Goal: Book appointment/travel/reservation

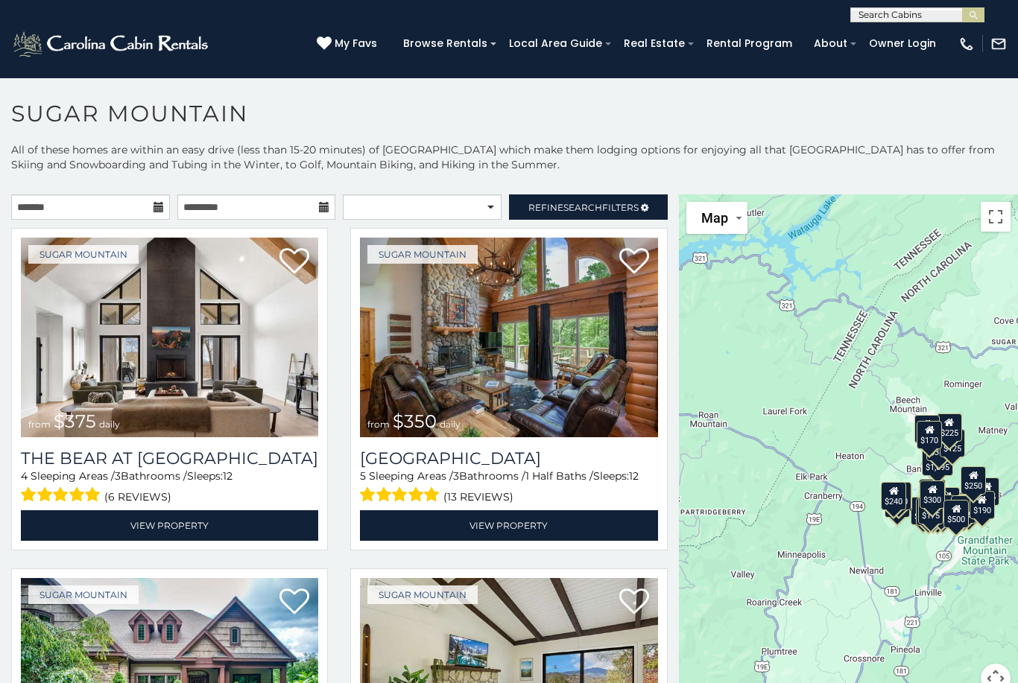
click at [633, 206] on span "Refine Search Filters" at bounding box center [583, 207] width 110 height 11
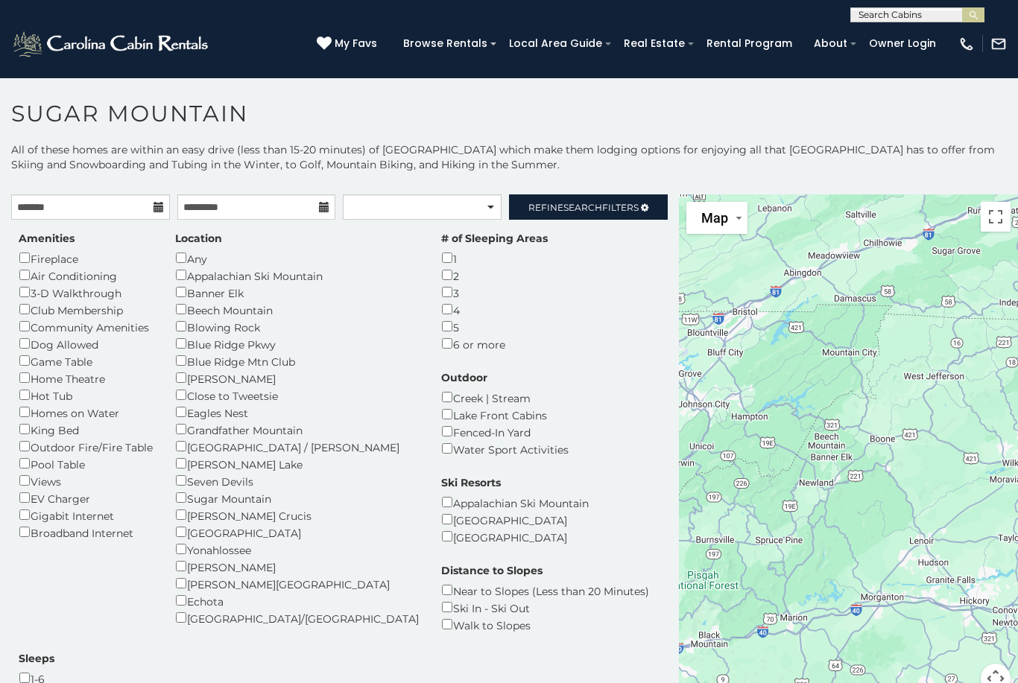
click at [441, 311] on div "4" at bounding box center [494, 309] width 107 height 17
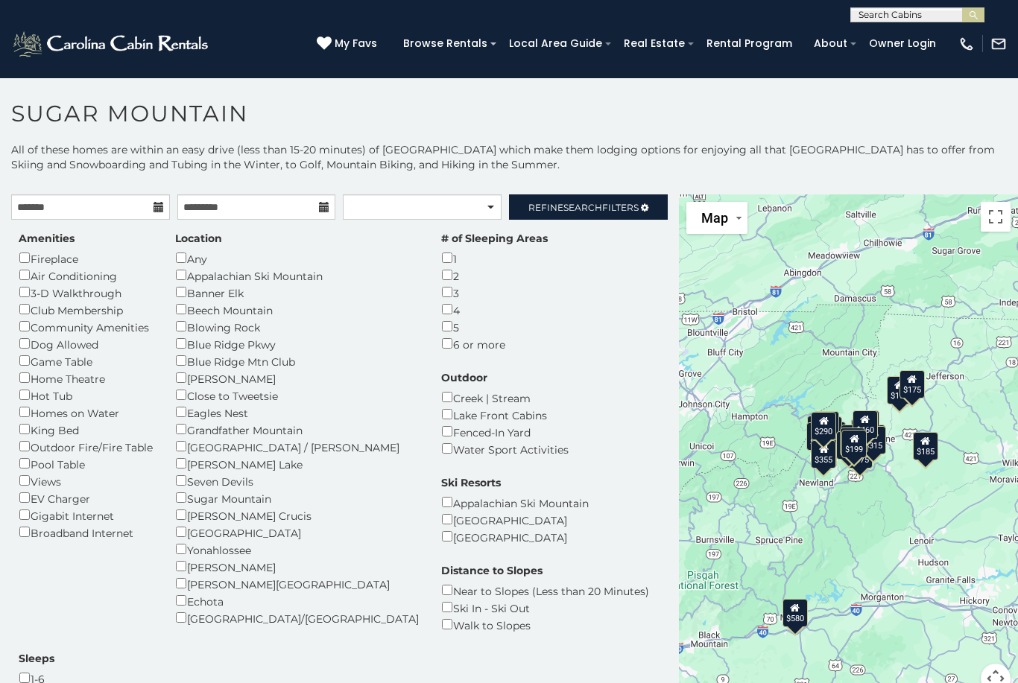
click at [632, 203] on span "Refine Search Filters" at bounding box center [583, 207] width 110 height 11
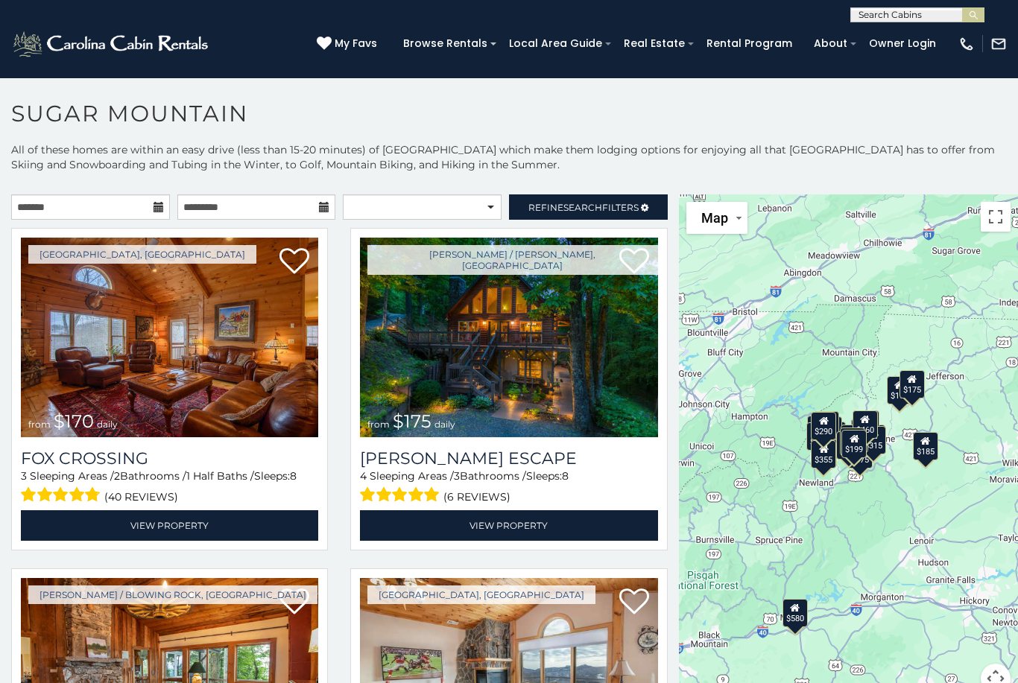
click at [625, 207] on span "Refine Search Filters" at bounding box center [583, 207] width 110 height 11
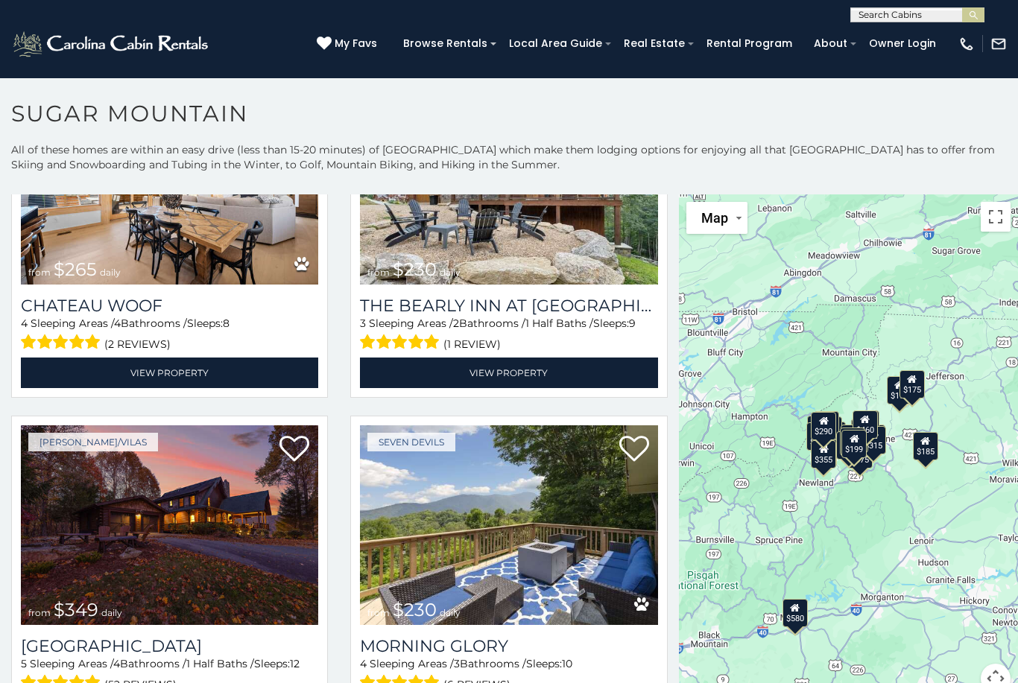
scroll to position [2074, 0]
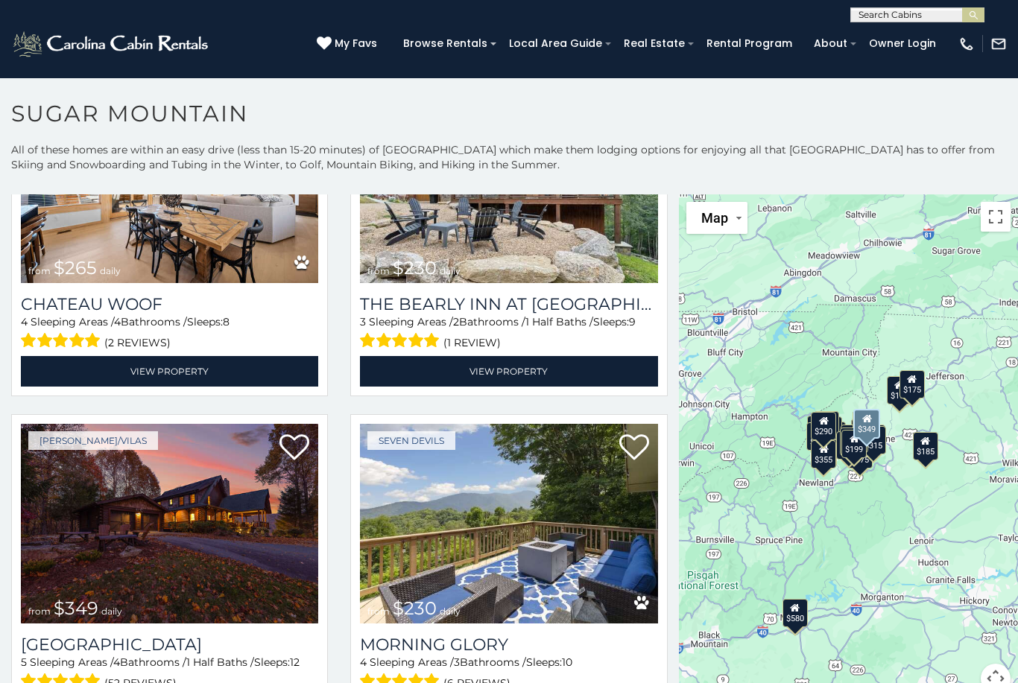
click at [189, 424] on img at bounding box center [169, 524] width 297 height 200
click at [207, 424] on img at bounding box center [169, 524] width 297 height 200
click at [230, 424] on img at bounding box center [169, 524] width 297 height 200
click at [171, 424] on img at bounding box center [169, 524] width 297 height 200
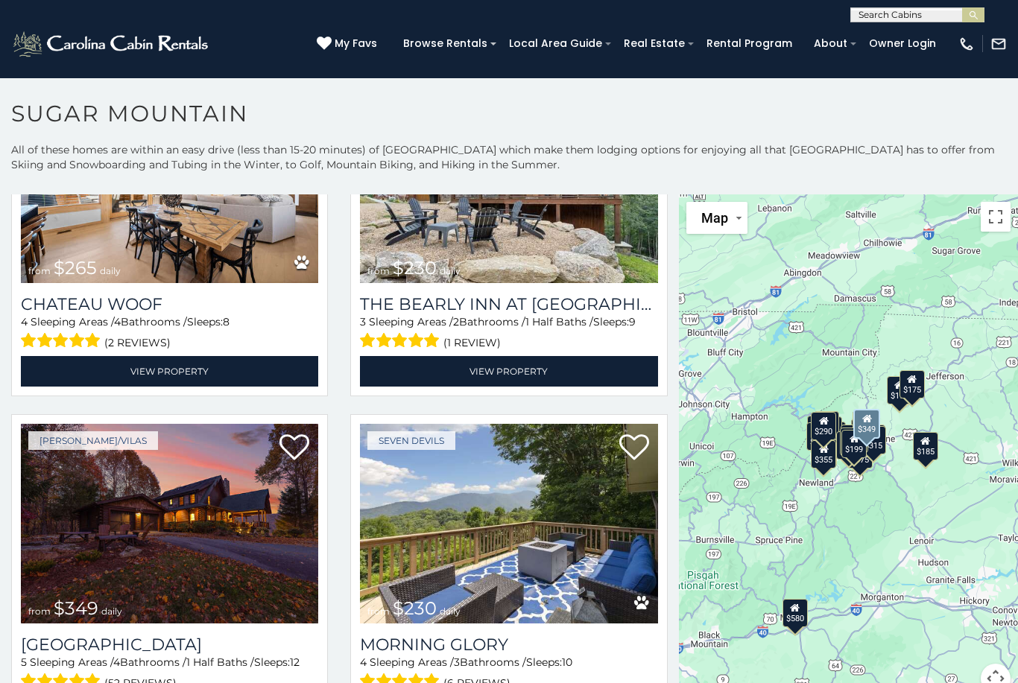
click at [209, 424] on img at bounding box center [169, 524] width 297 height 200
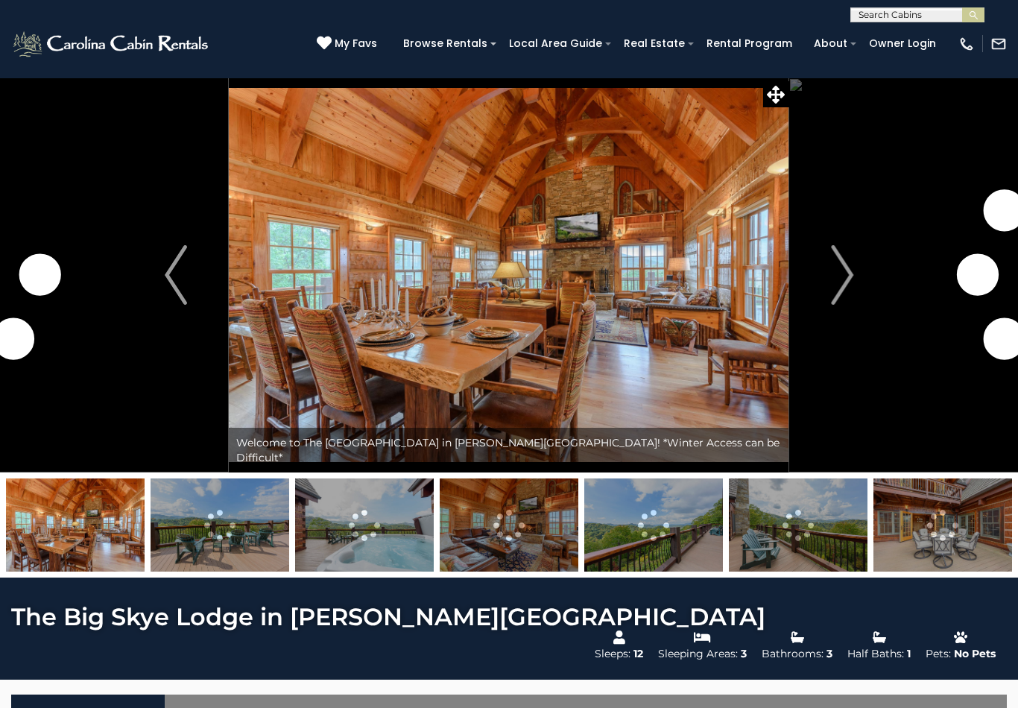
click at [844, 282] on img "Next" at bounding box center [842, 275] width 22 height 60
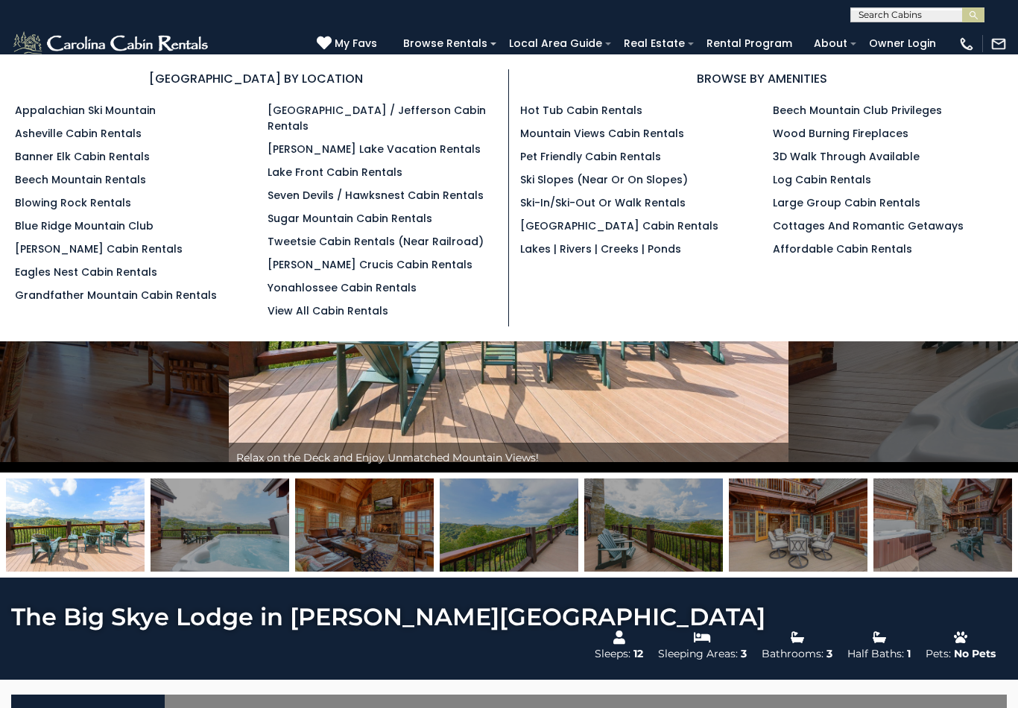
click at [662, 256] on link "Lakes | Rivers | Creeks | Ponds" at bounding box center [600, 248] width 161 height 15
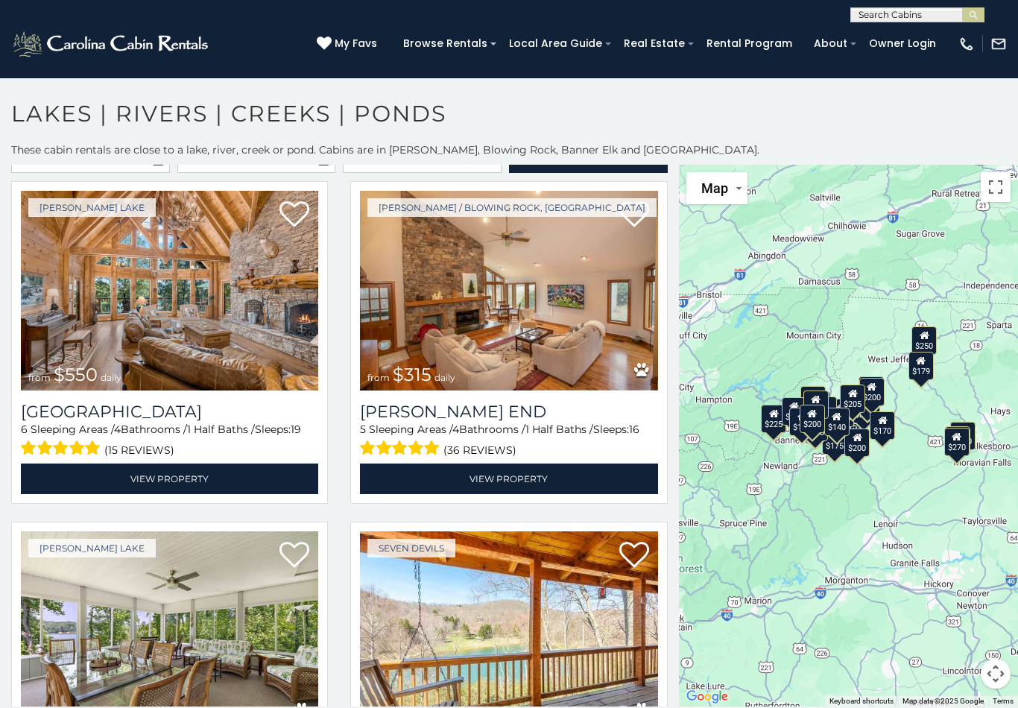
scroll to position [19, 0]
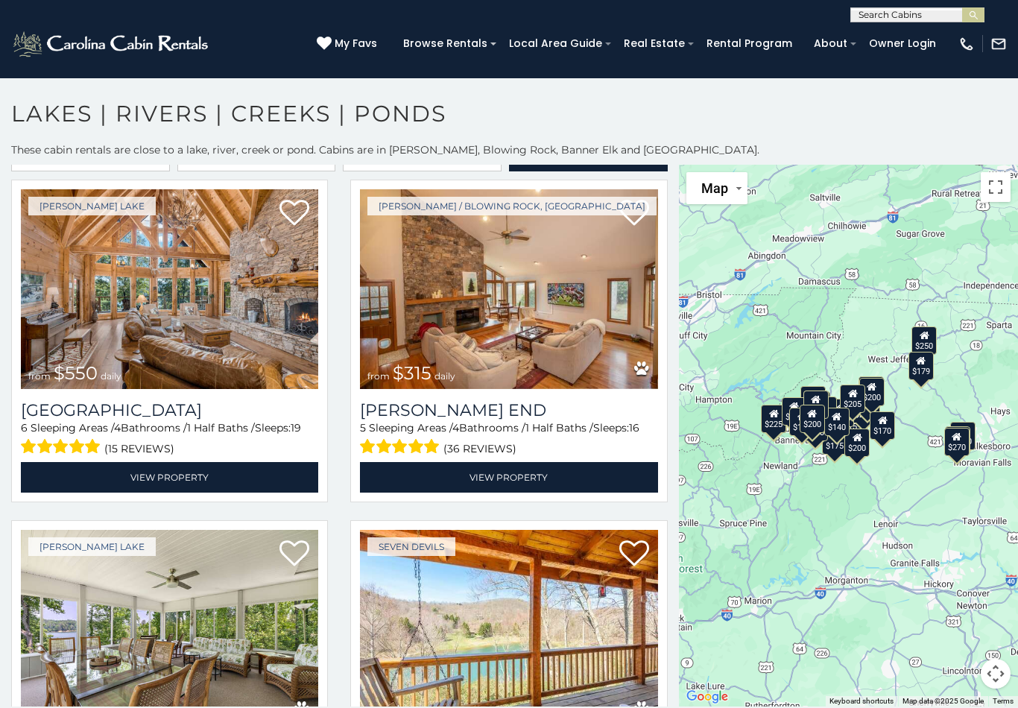
click at [207, 290] on img at bounding box center [169, 289] width 297 height 200
click at [181, 276] on img at bounding box center [169, 289] width 297 height 200
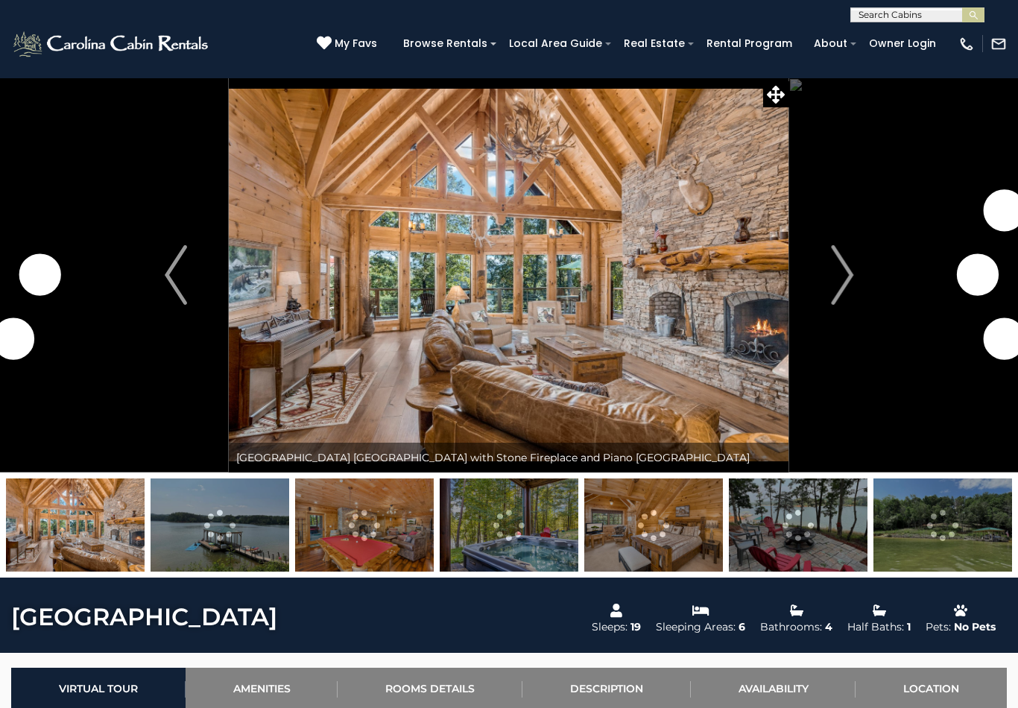
click at [841, 269] on img "Next" at bounding box center [842, 275] width 22 height 60
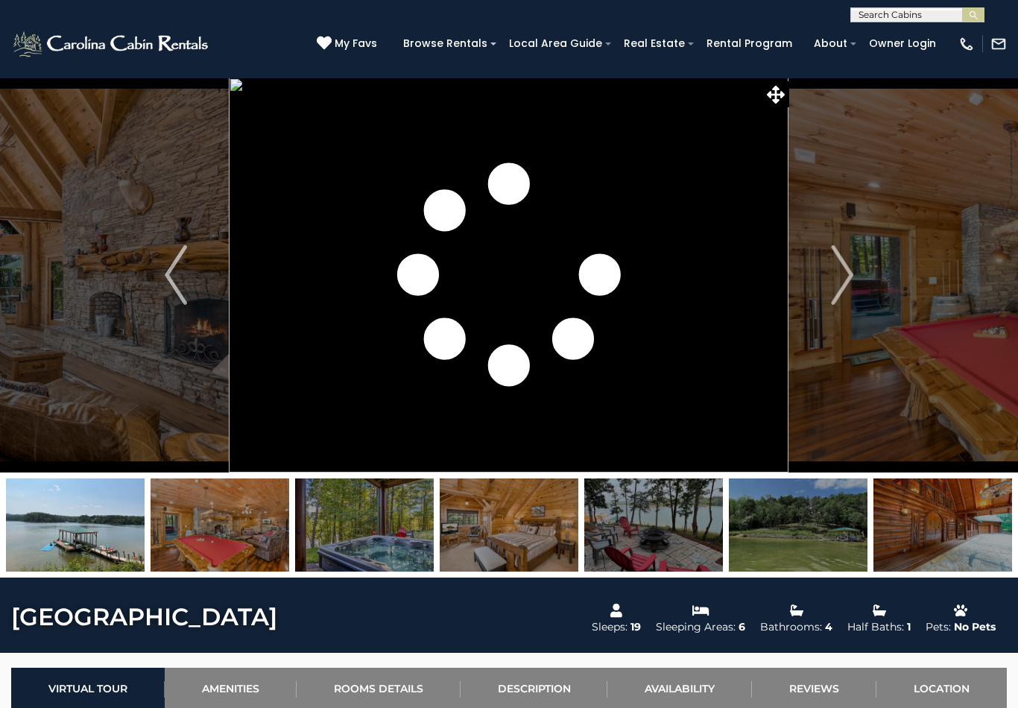
click at [832, 268] on img "Next" at bounding box center [842, 275] width 22 height 60
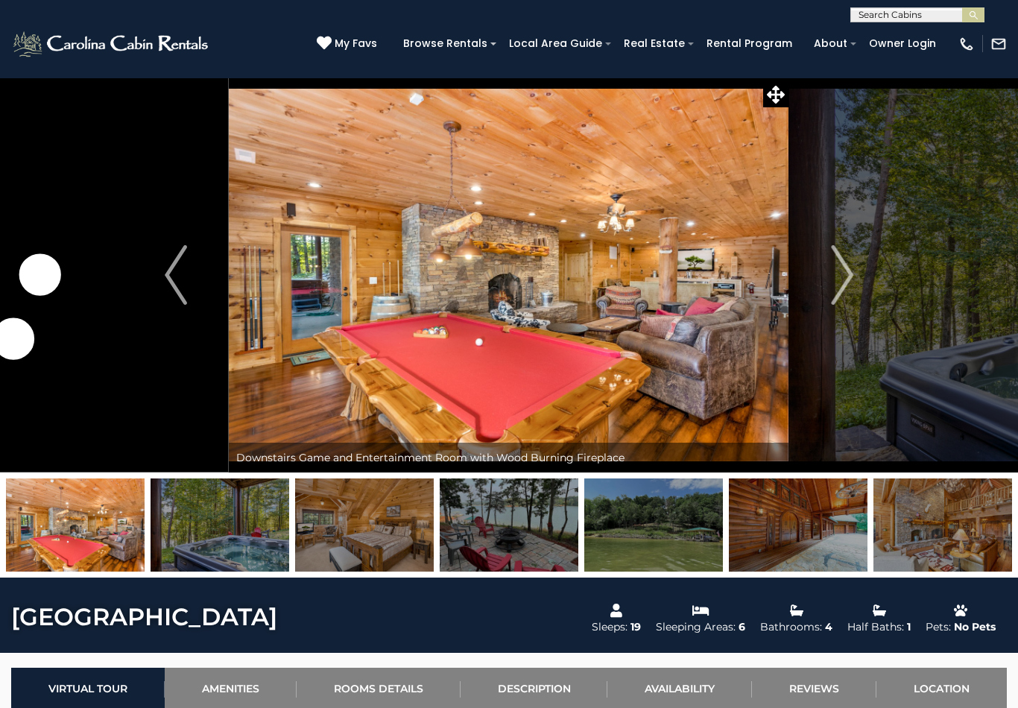
click at [836, 266] on img "Next" at bounding box center [842, 275] width 22 height 60
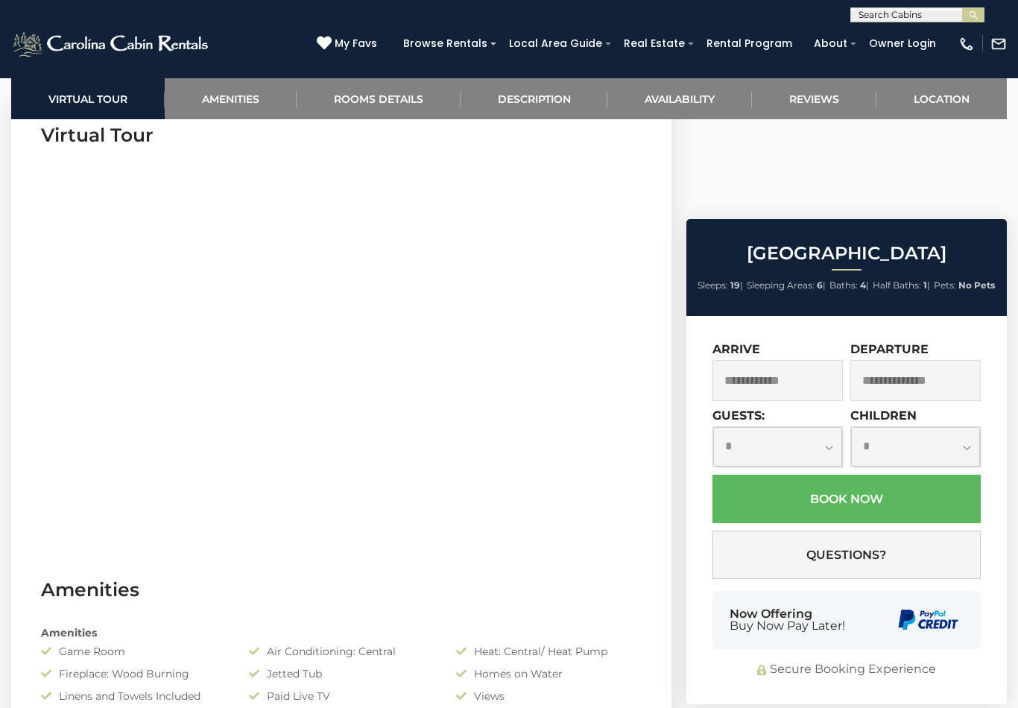
scroll to position [625, 0]
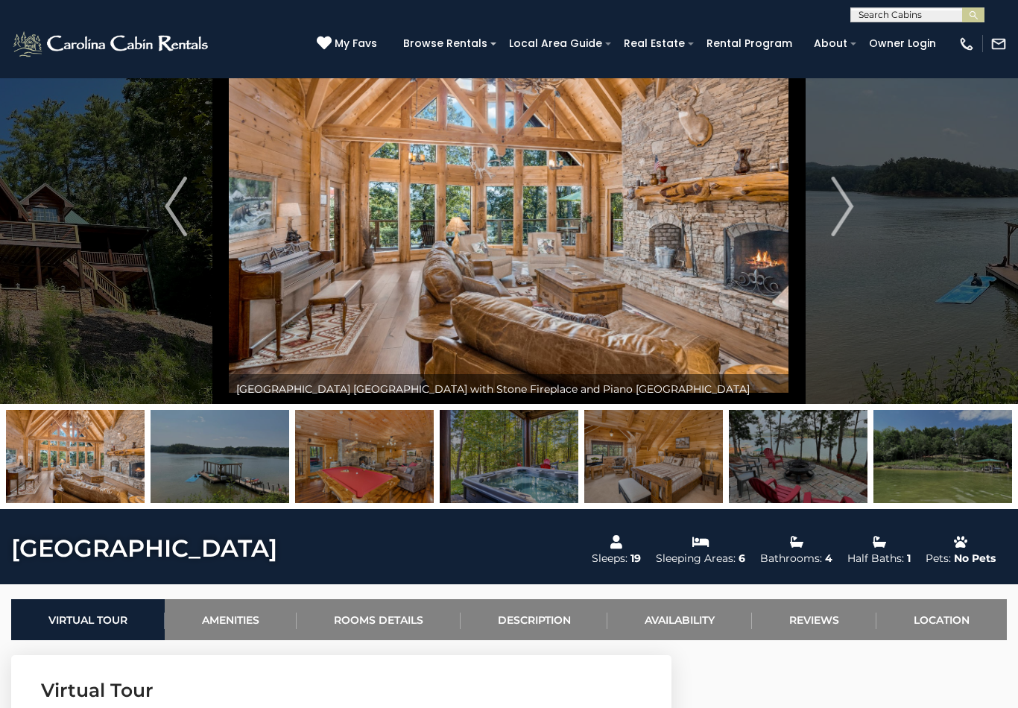
scroll to position [69, 0]
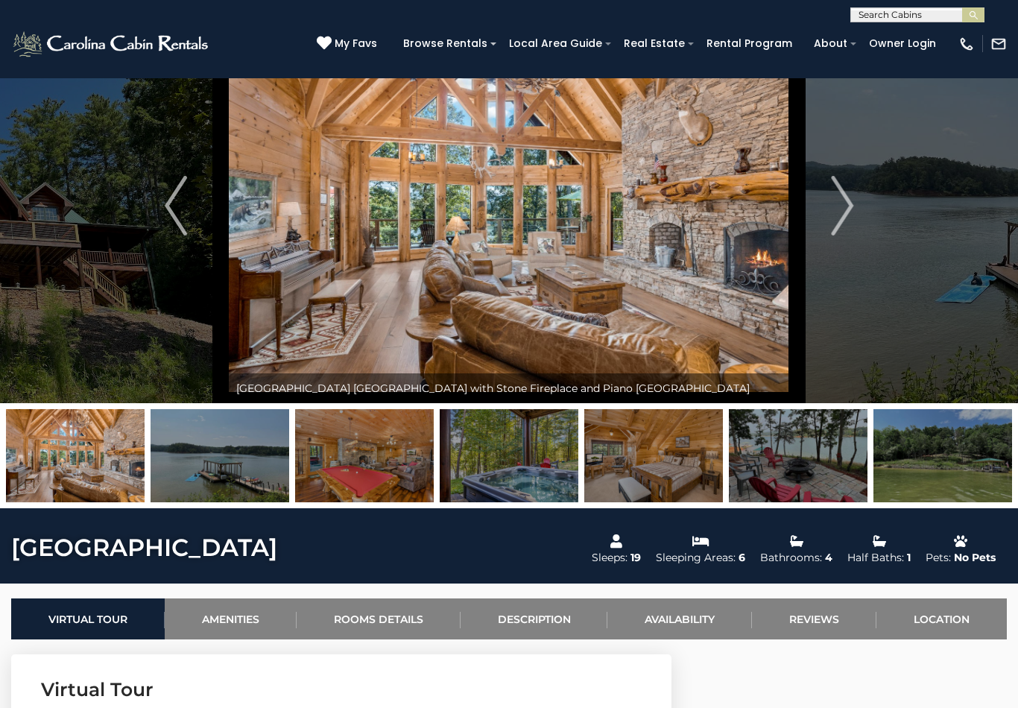
click at [75, 452] on img at bounding box center [75, 455] width 139 height 93
click at [829, 211] on button "Next" at bounding box center [842, 205] width 106 height 395
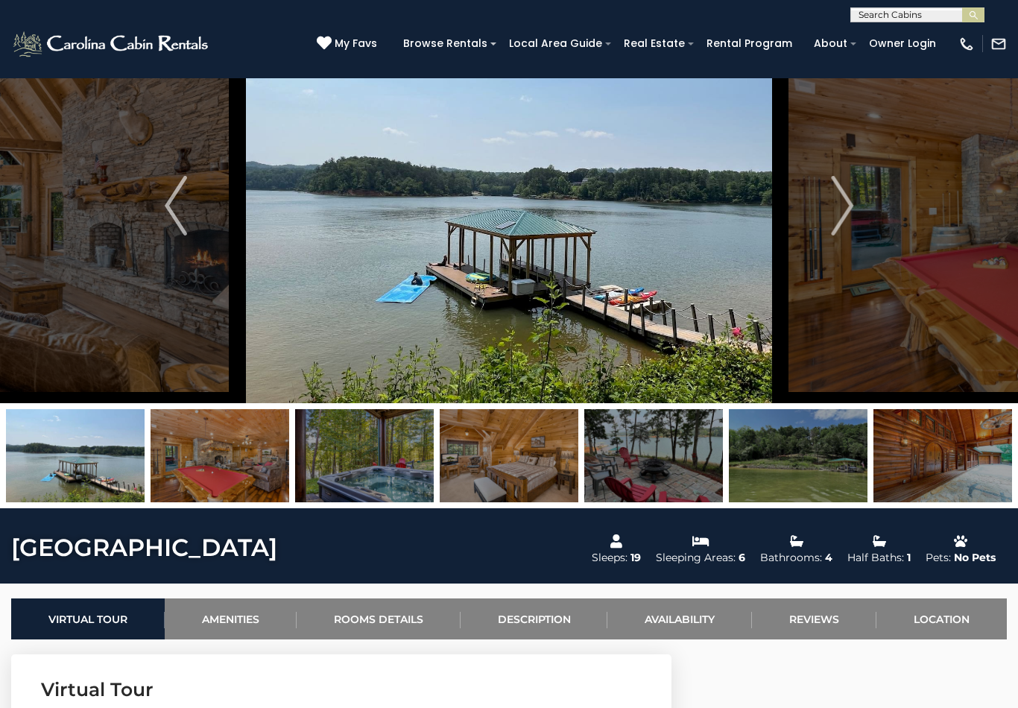
click at [844, 202] on img "Next" at bounding box center [842, 206] width 22 height 60
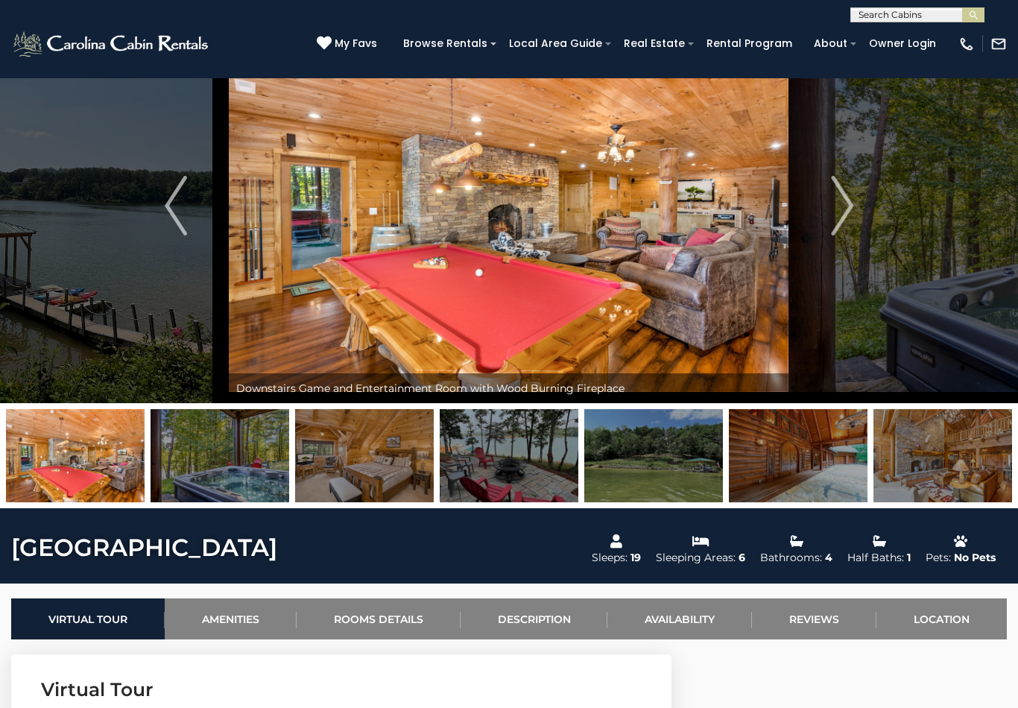
click at [836, 197] on img "Next" at bounding box center [842, 206] width 22 height 60
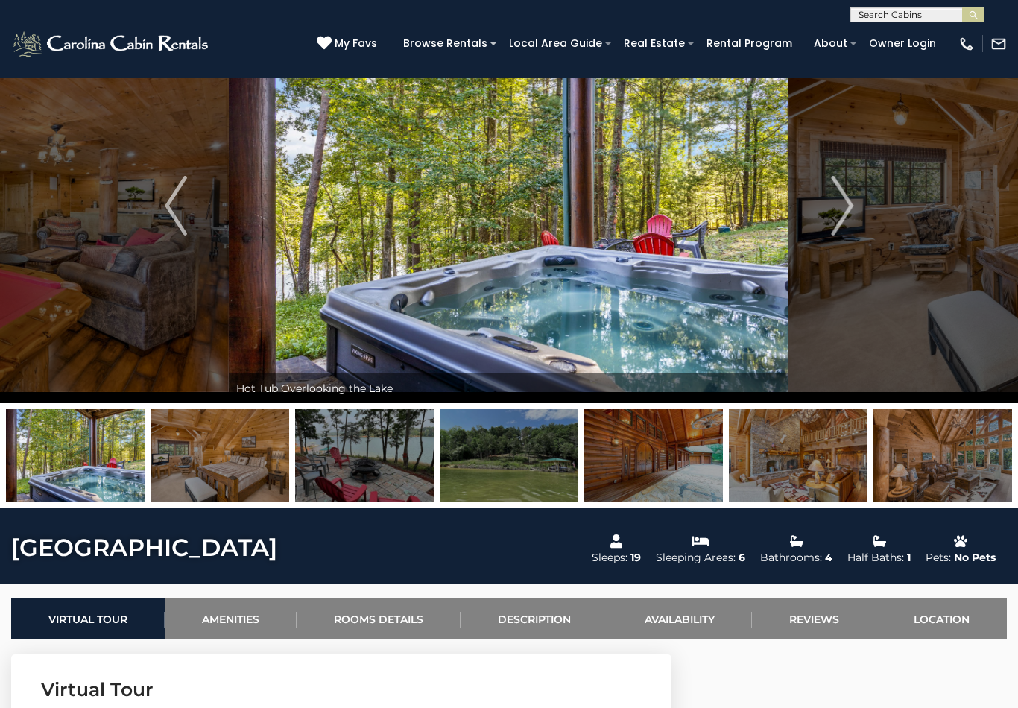
click at [544, 259] on img at bounding box center [509, 205] width 560 height 395
click at [833, 198] on img "Next" at bounding box center [842, 206] width 22 height 60
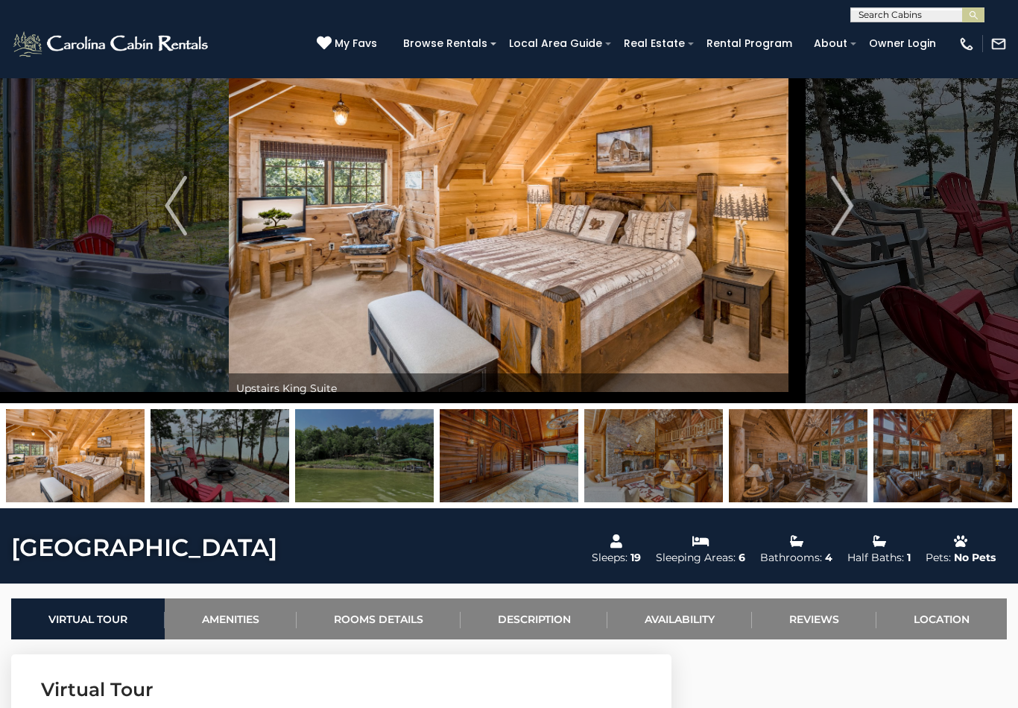
click at [841, 195] on img "Next" at bounding box center [842, 206] width 22 height 60
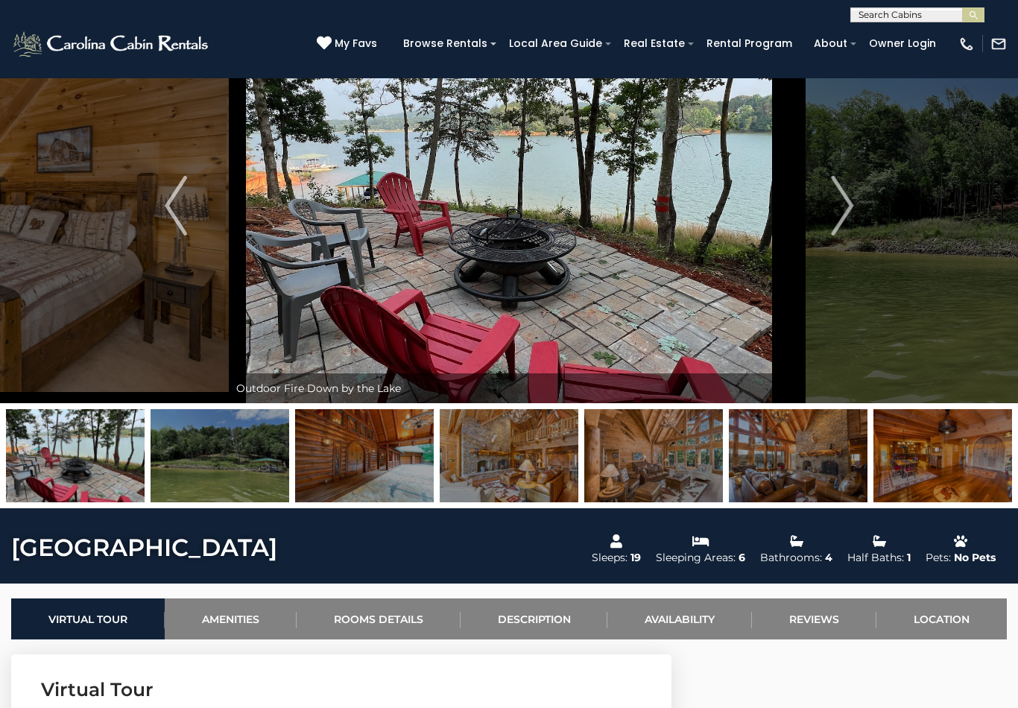
click at [844, 201] on img "Next" at bounding box center [842, 206] width 22 height 60
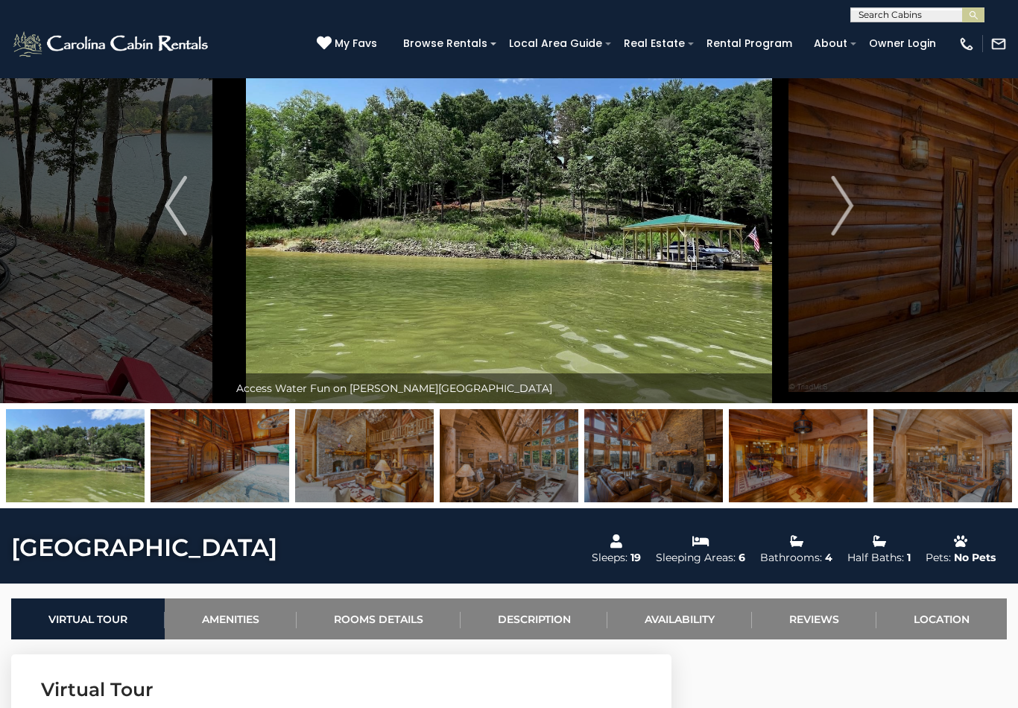
click at [838, 198] on img "Next" at bounding box center [842, 206] width 22 height 60
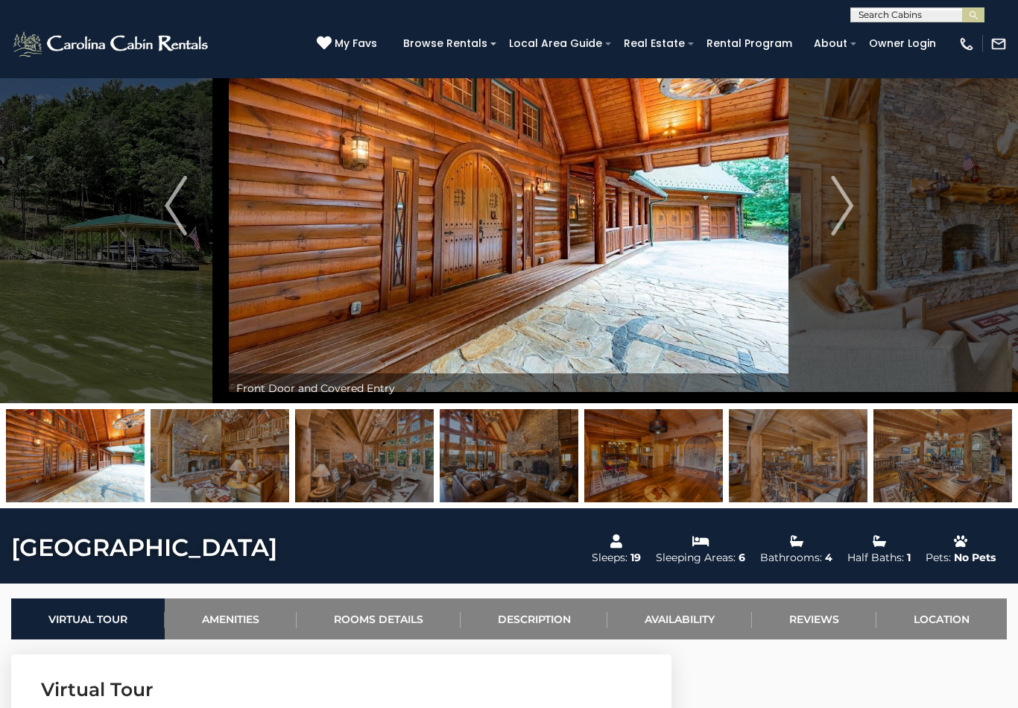
click at [832, 206] on img "Next" at bounding box center [842, 206] width 22 height 60
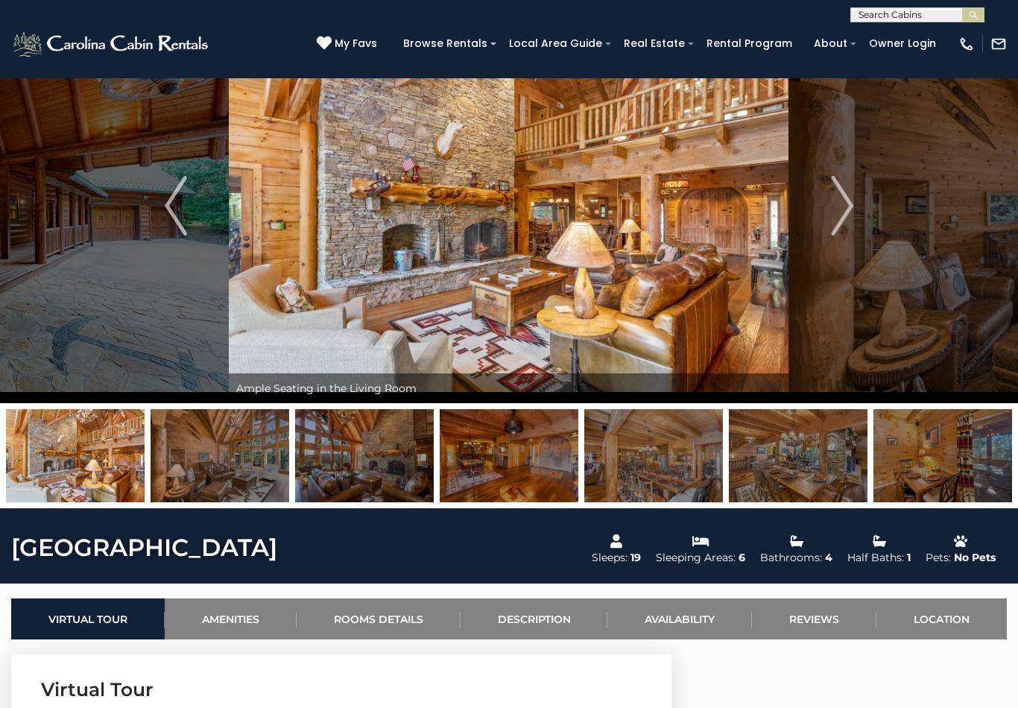
click at [833, 200] on img "Next" at bounding box center [842, 206] width 22 height 60
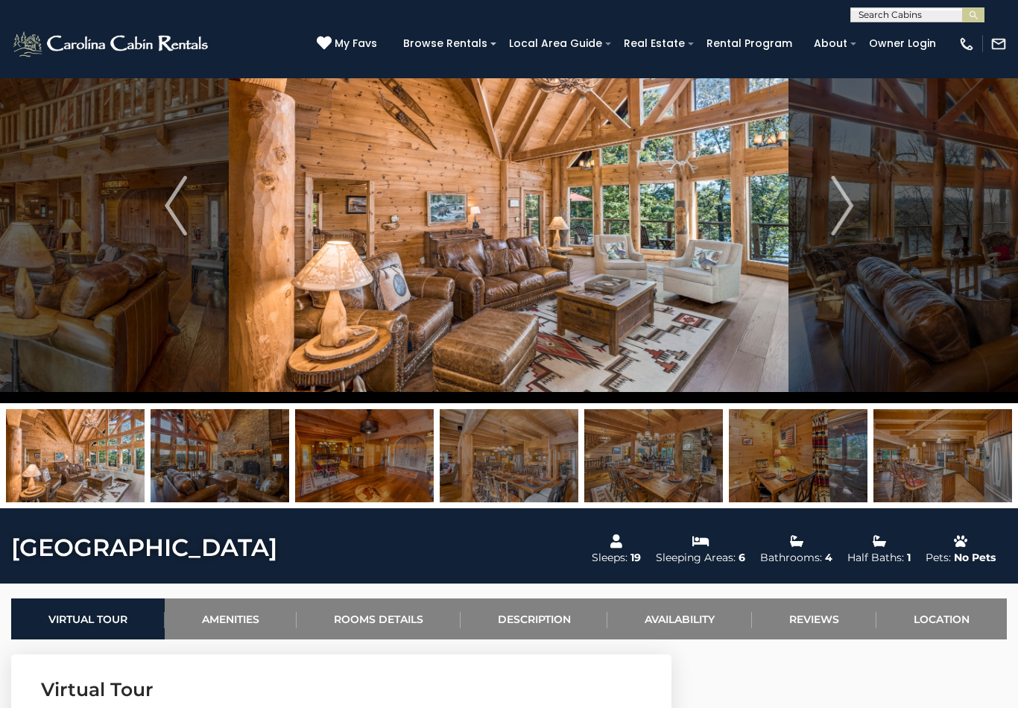
click at [551, 273] on img at bounding box center [509, 205] width 560 height 395
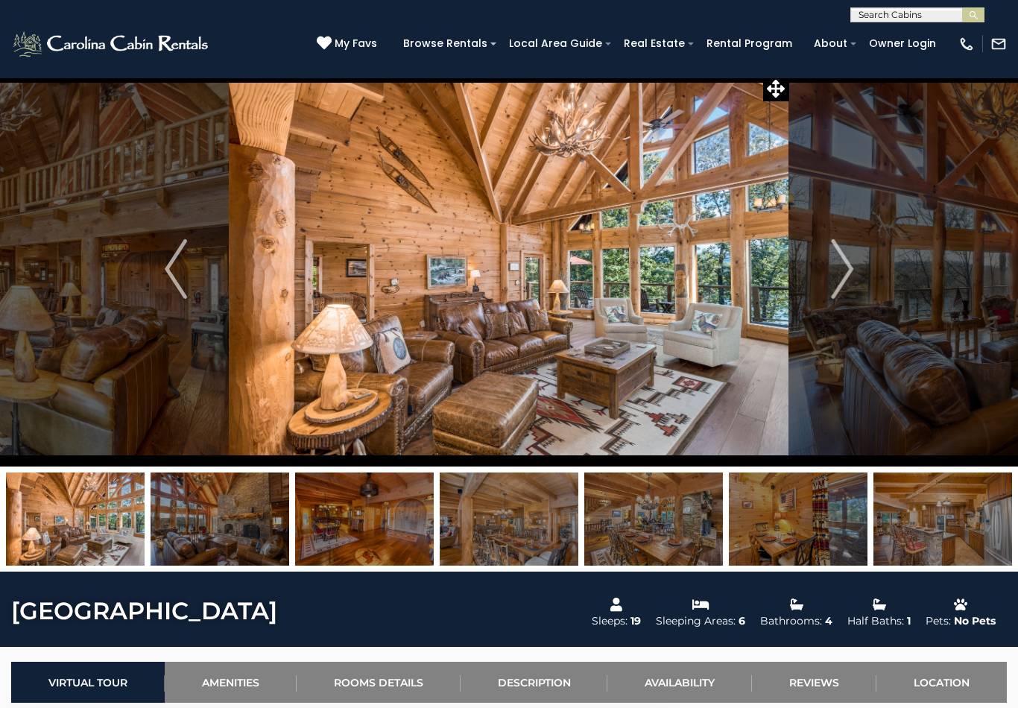
scroll to position [0, 0]
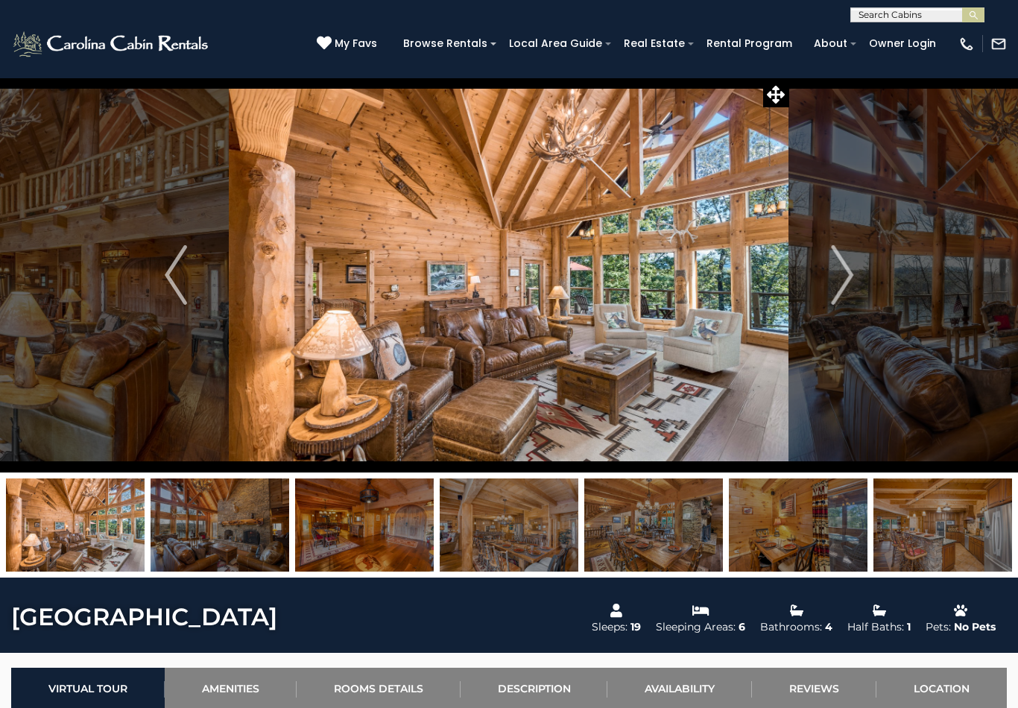
click at [844, 266] on img "Next" at bounding box center [842, 275] width 22 height 60
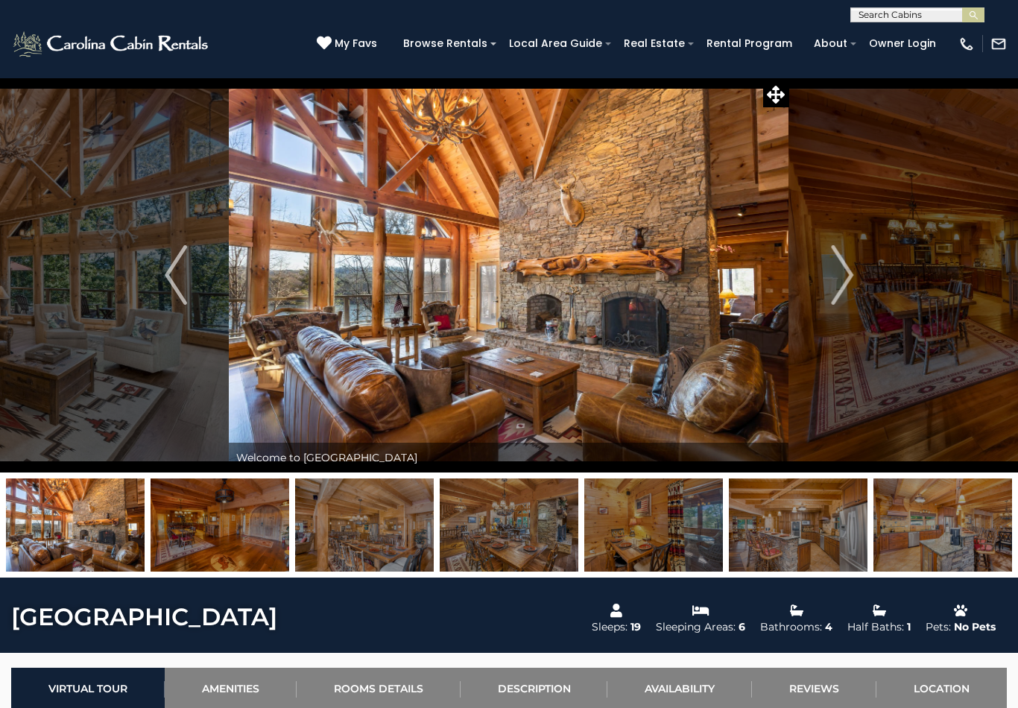
click at [542, 323] on img at bounding box center [509, 274] width 560 height 395
click at [837, 271] on img "Next" at bounding box center [842, 275] width 22 height 60
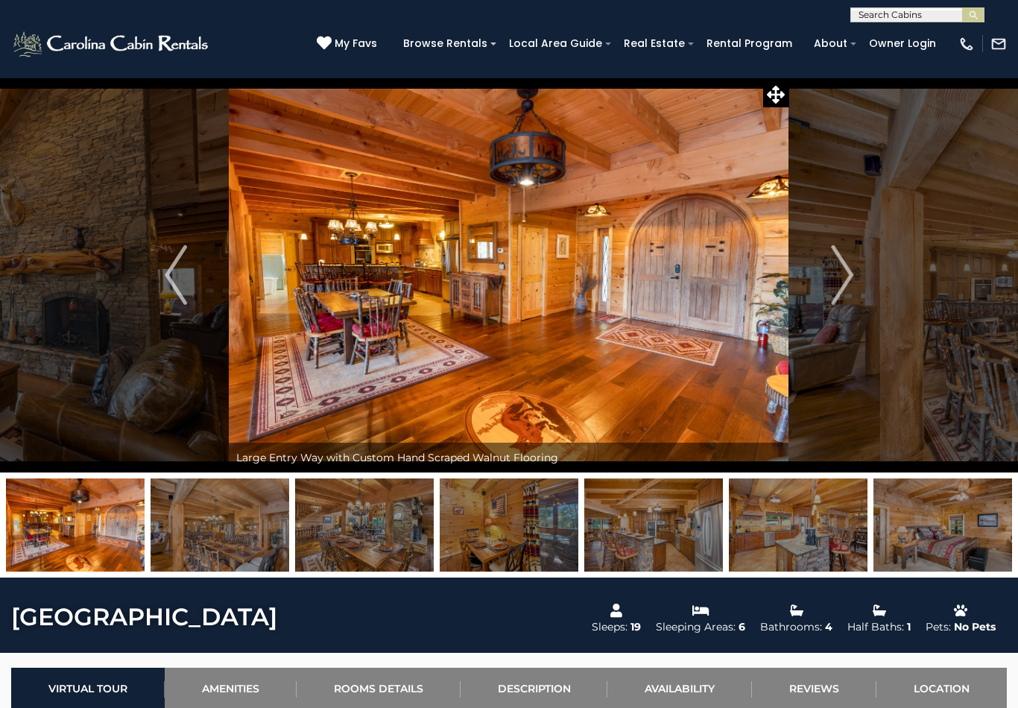
click at [838, 275] on img "Next" at bounding box center [842, 275] width 22 height 60
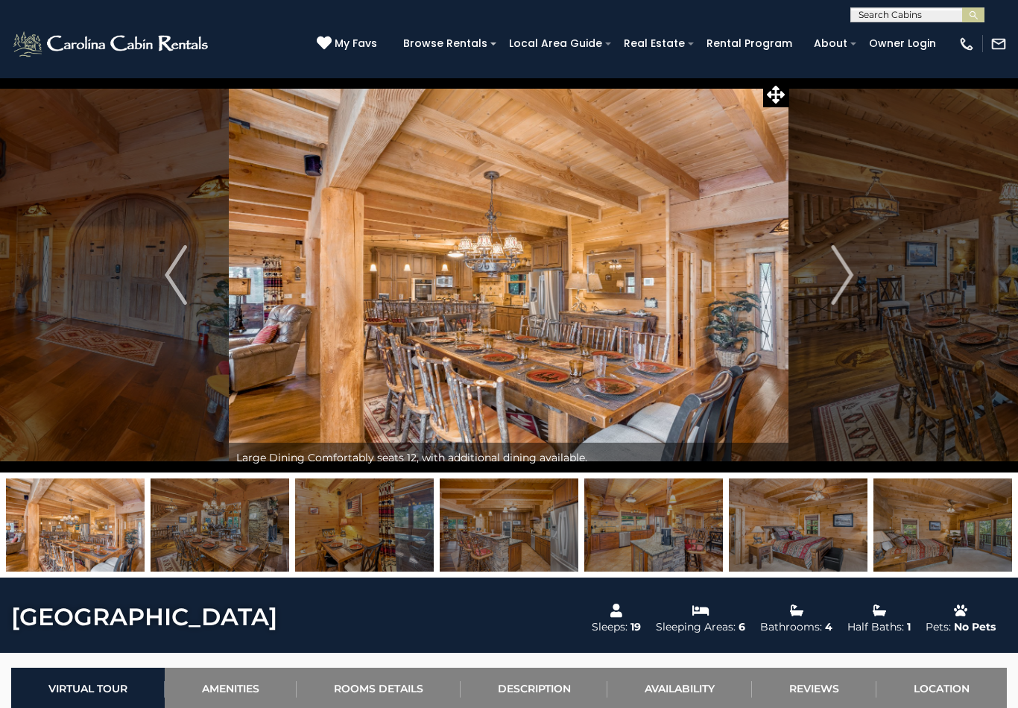
click at [835, 281] on img "Next" at bounding box center [842, 275] width 22 height 60
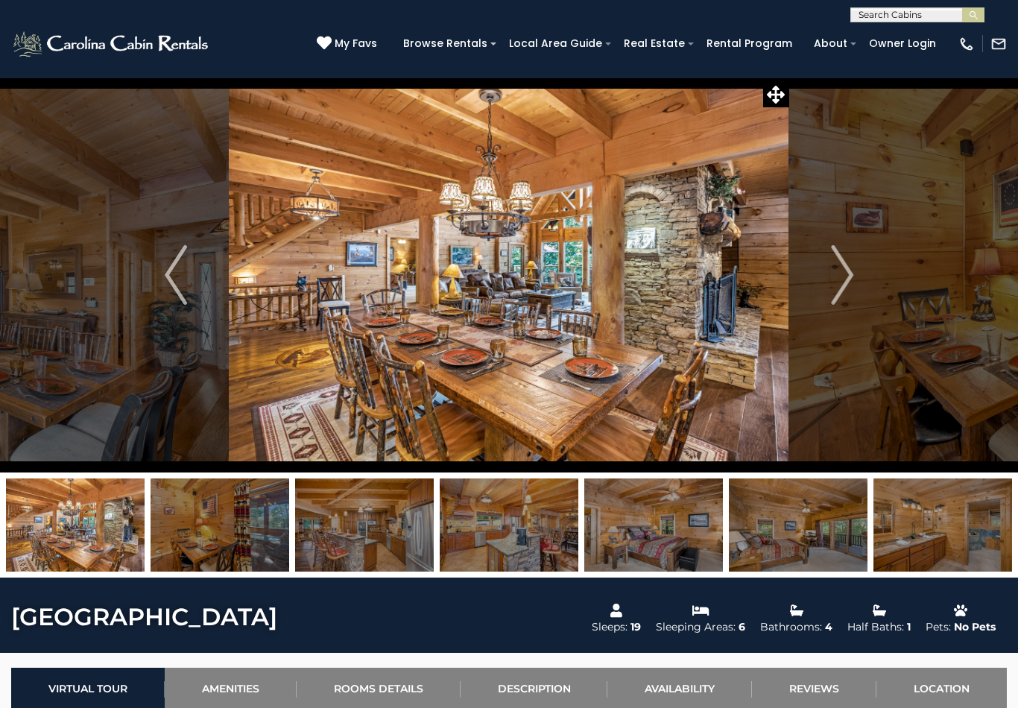
click at [843, 273] on img "Next" at bounding box center [842, 275] width 22 height 60
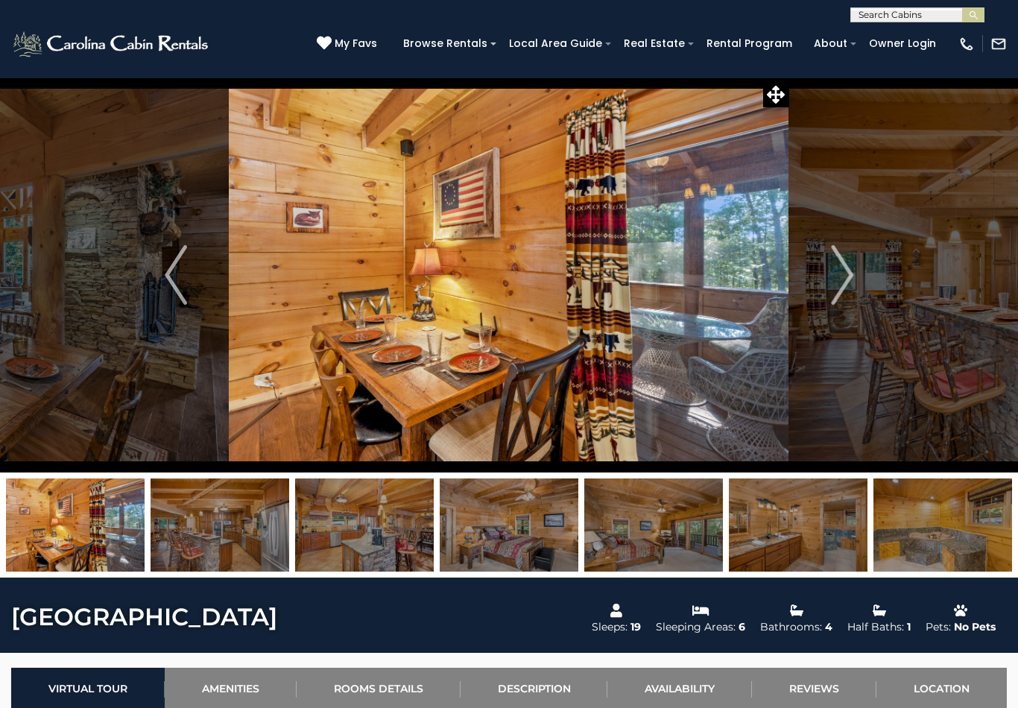
click at [839, 282] on img "Next" at bounding box center [842, 275] width 22 height 60
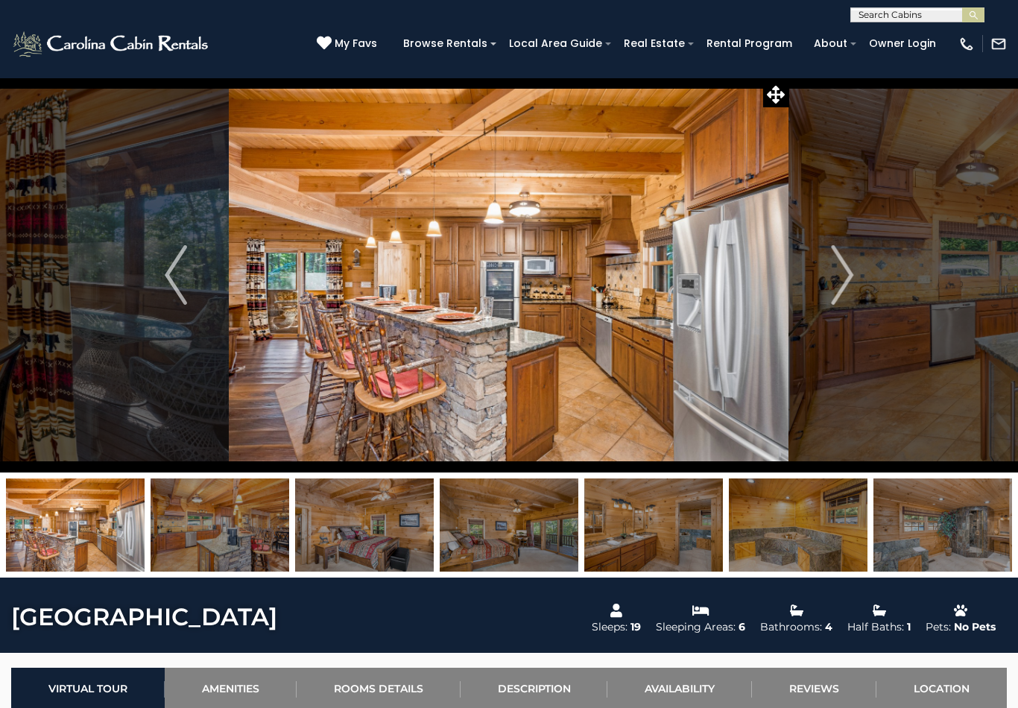
click at [841, 267] on img "Next" at bounding box center [842, 275] width 22 height 60
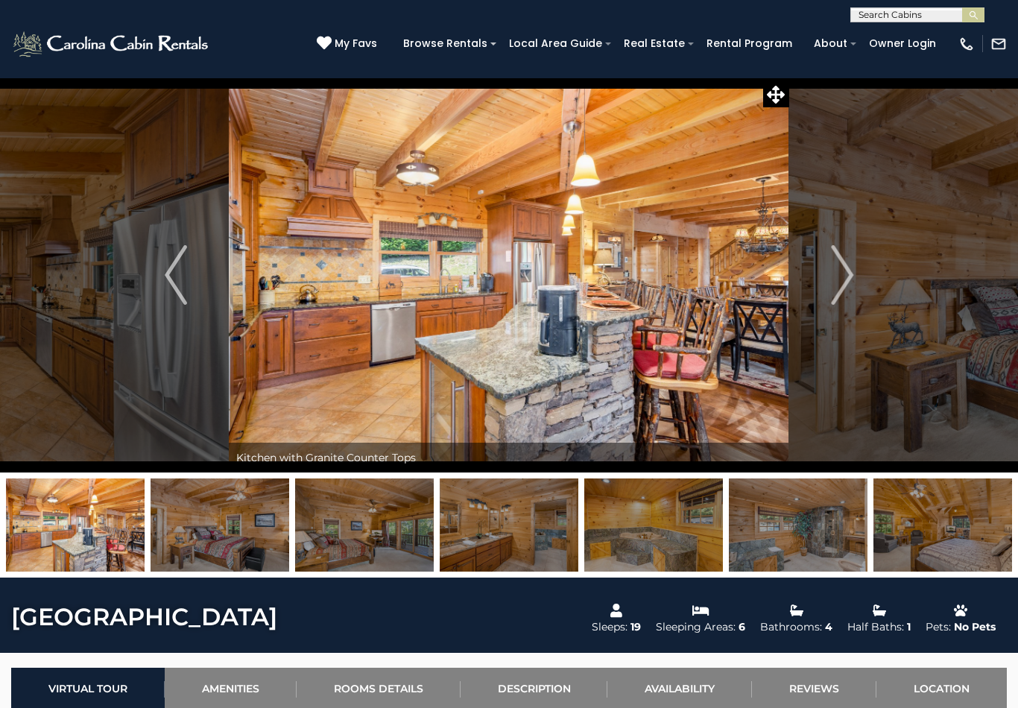
click at [834, 270] on img "Next" at bounding box center [842, 275] width 22 height 60
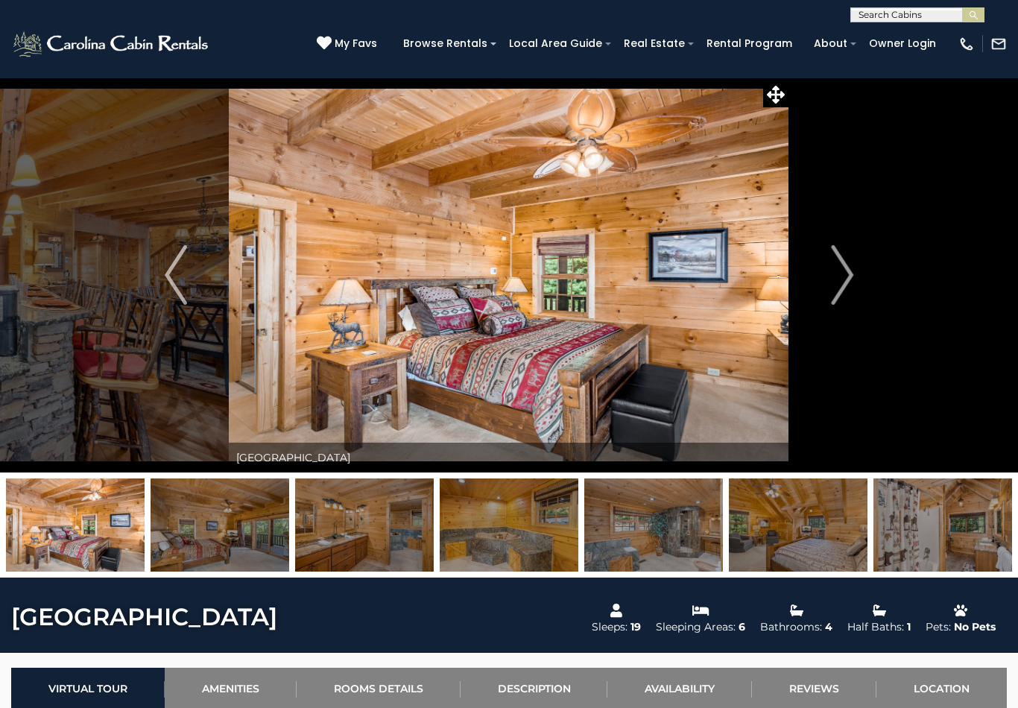
click at [840, 276] on img "Next" at bounding box center [842, 275] width 22 height 60
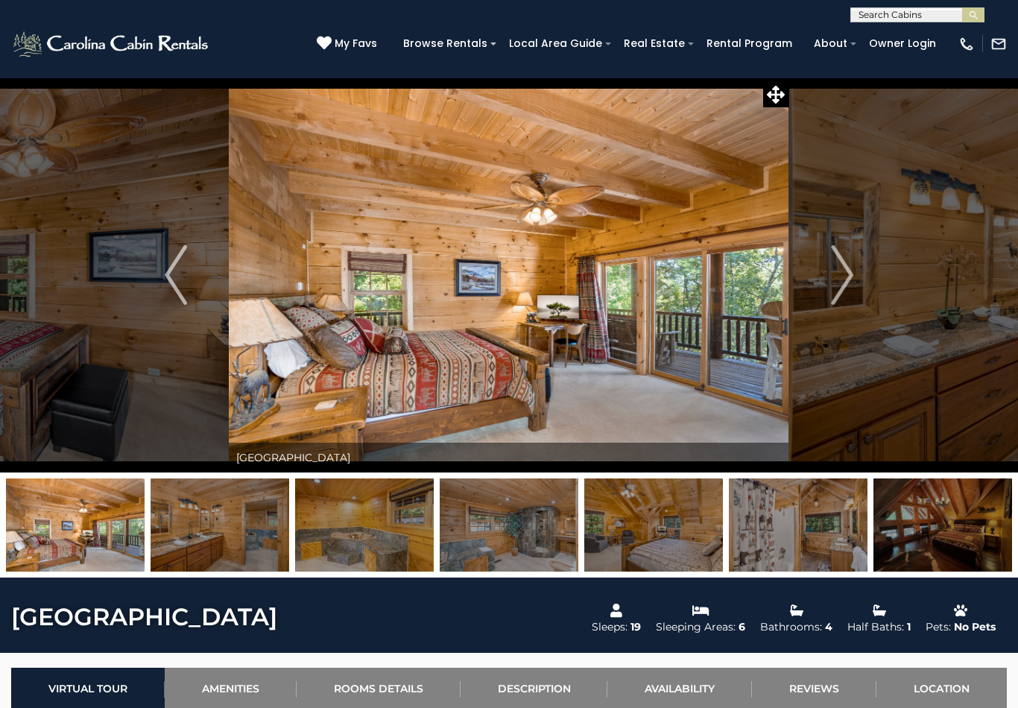
click at [838, 267] on img "Next" at bounding box center [842, 275] width 22 height 60
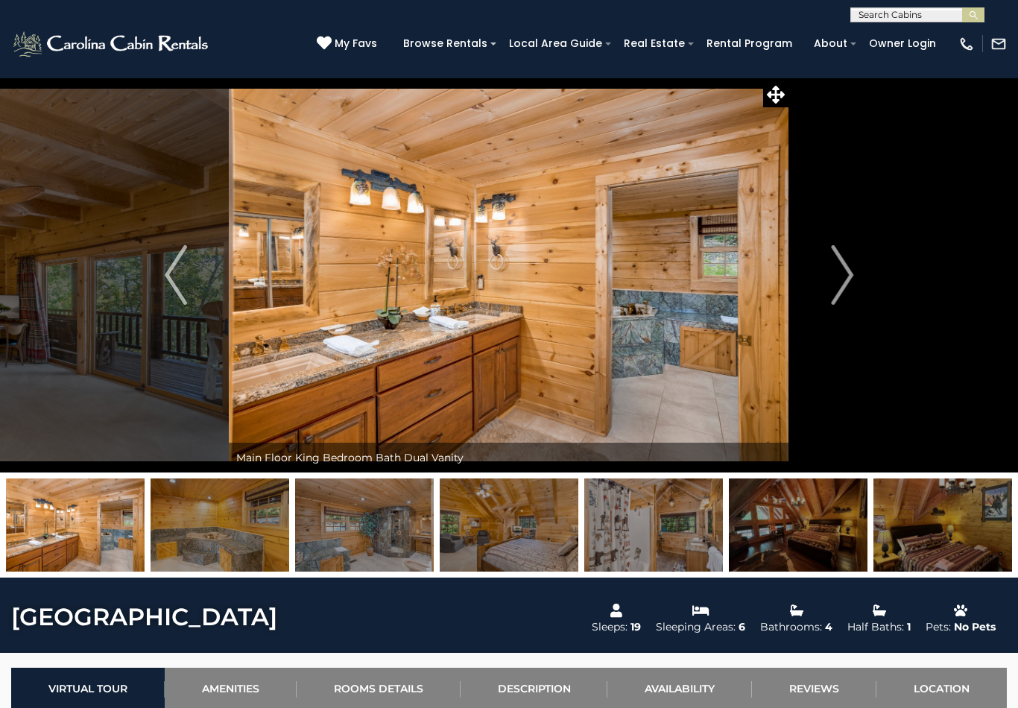
click at [829, 266] on button "Next" at bounding box center [842, 274] width 106 height 395
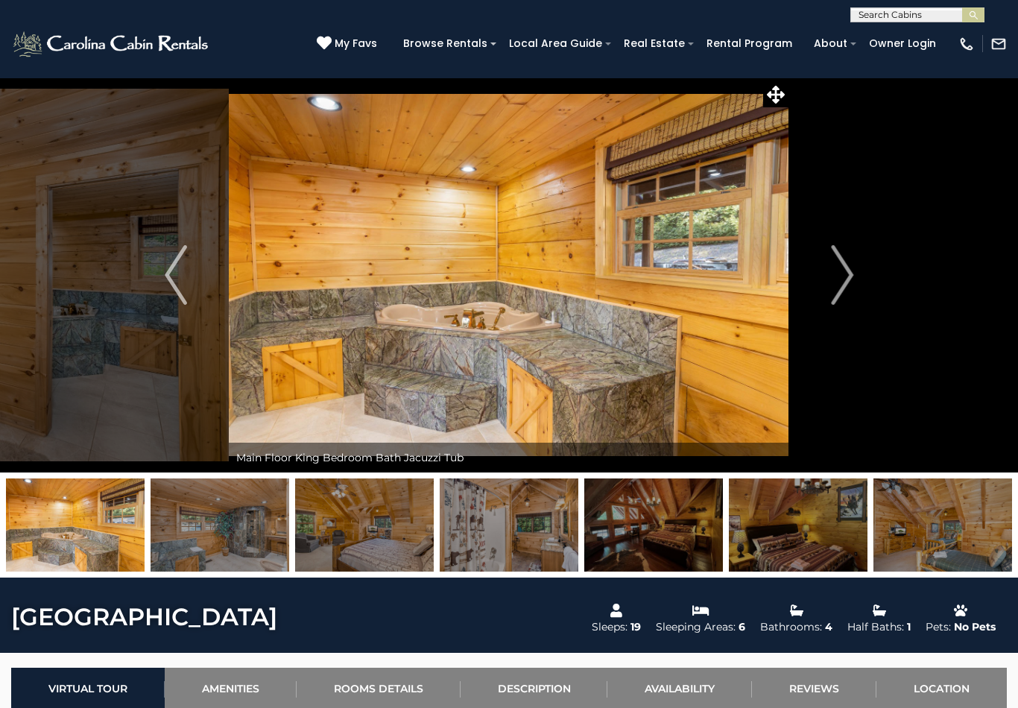
click at [849, 270] on img "Next" at bounding box center [842, 275] width 22 height 60
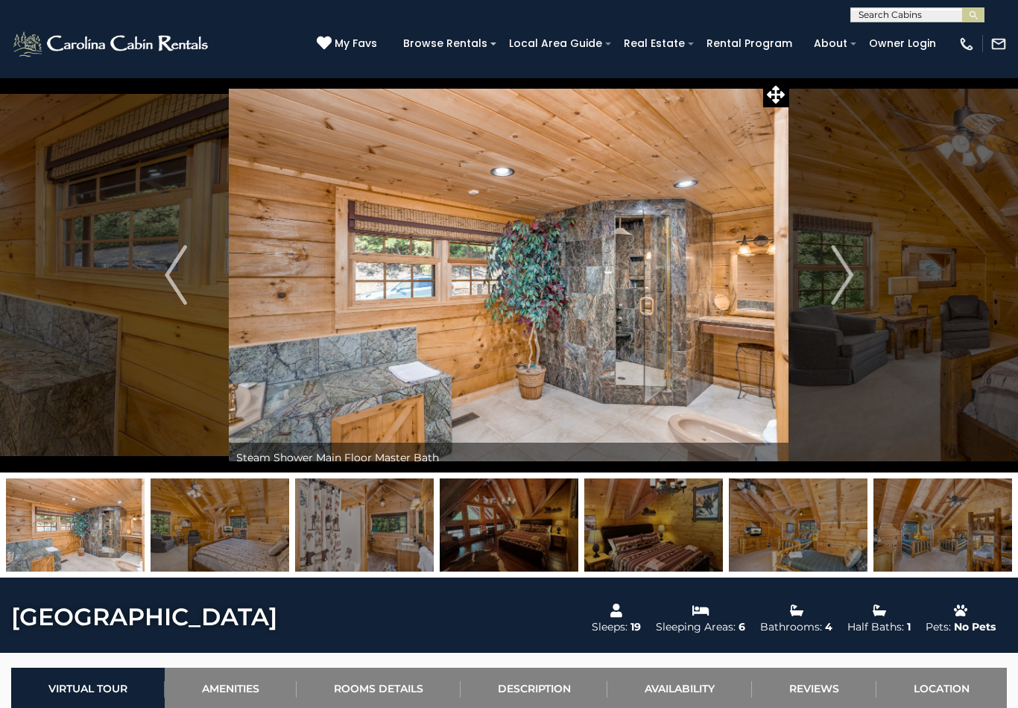
click at [832, 284] on img "Next" at bounding box center [842, 275] width 22 height 60
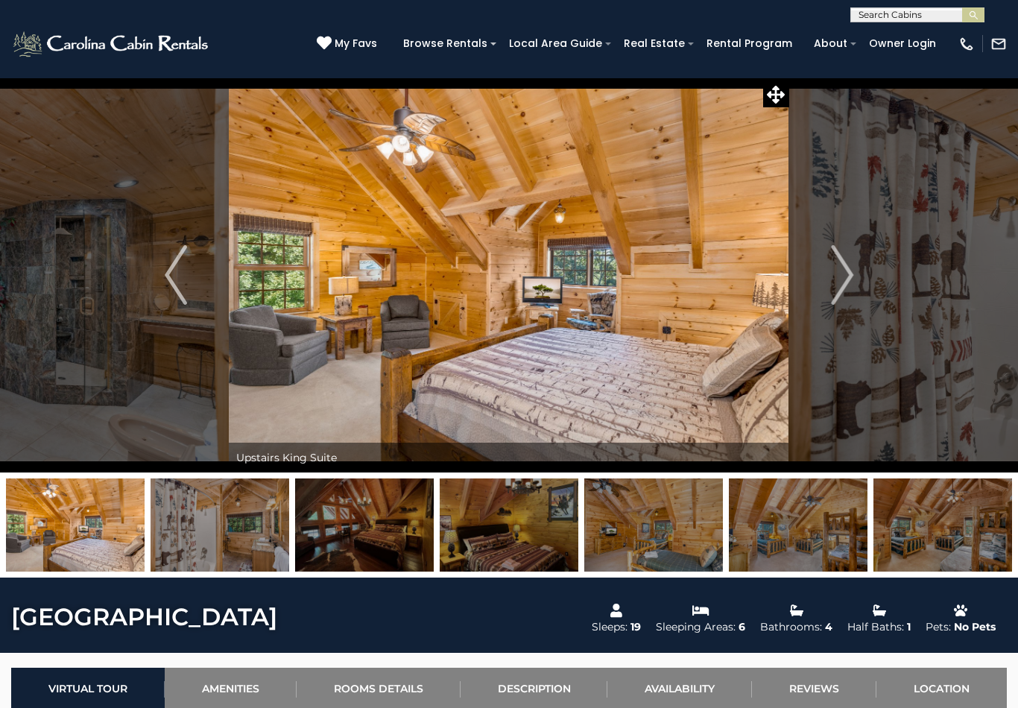
click at [844, 285] on img "Next" at bounding box center [842, 275] width 22 height 60
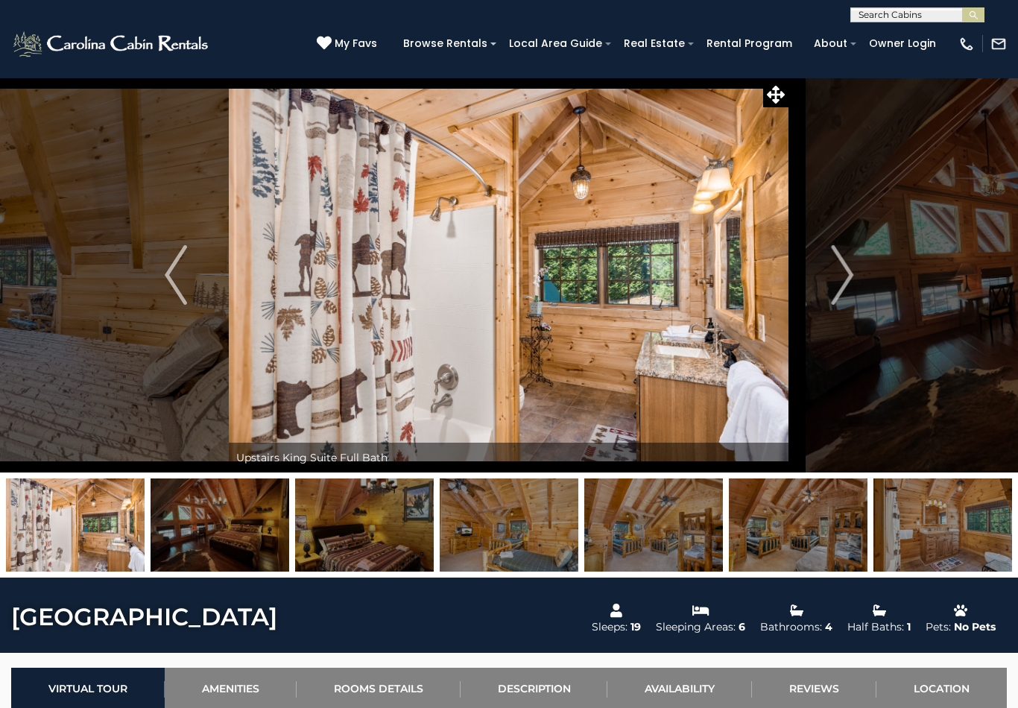
click at [835, 288] on img "Next" at bounding box center [842, 275] width 22 height 60
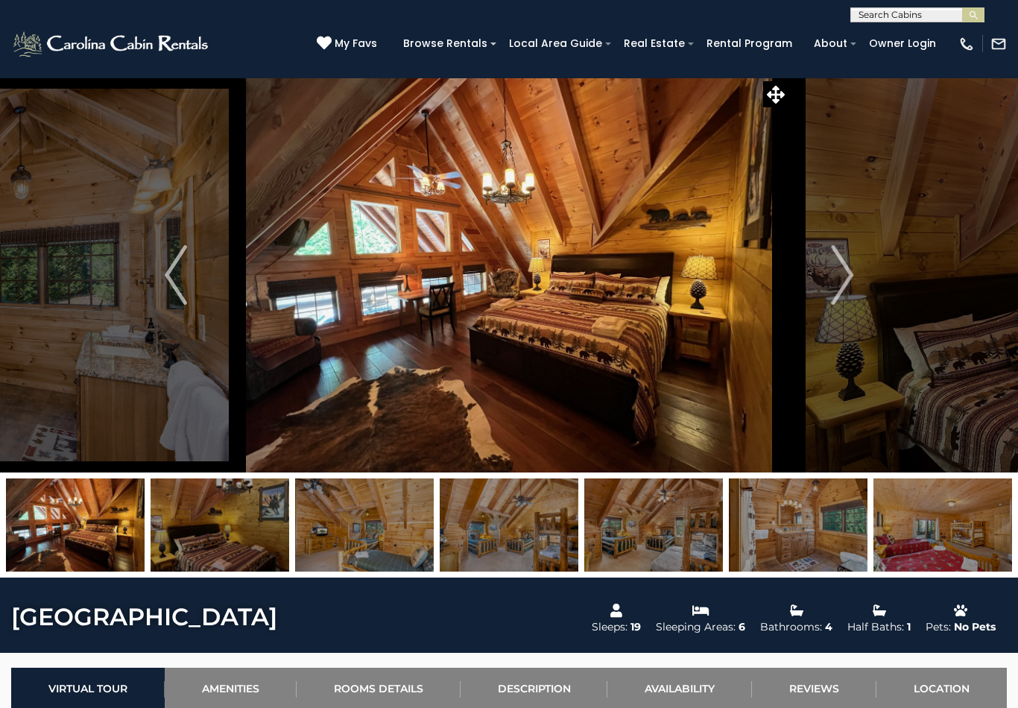
click at [838, 271] on img "Next" at bounding box center [842, 275] width 22 height 60
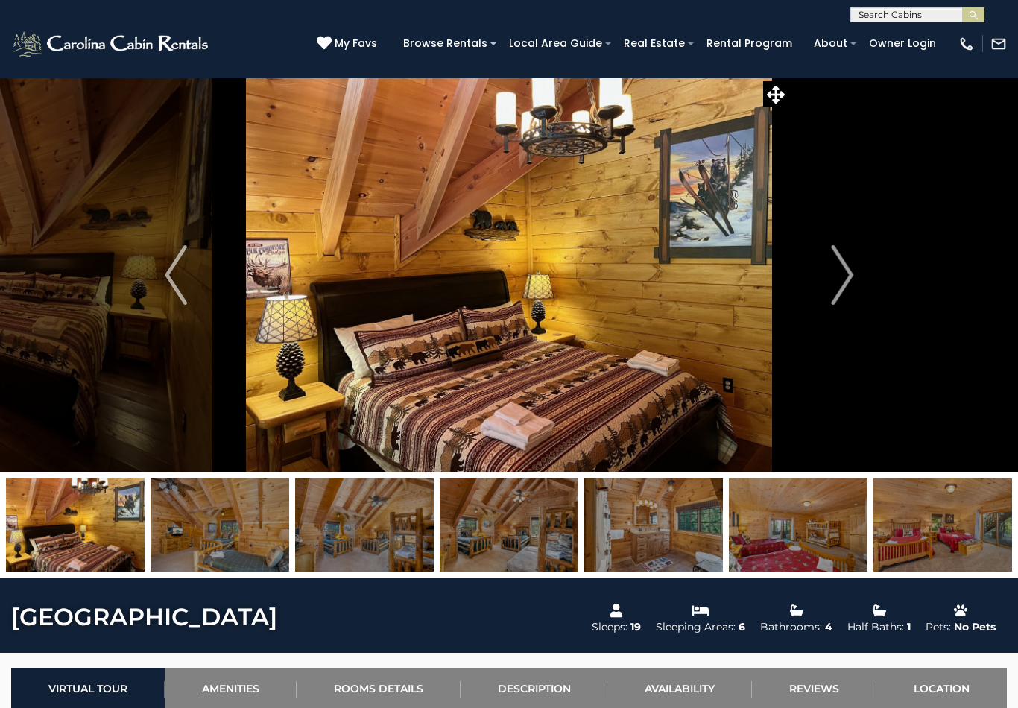
click at [839, 276] on img "Next" at bounding box center [842, 275] width 22 height 60
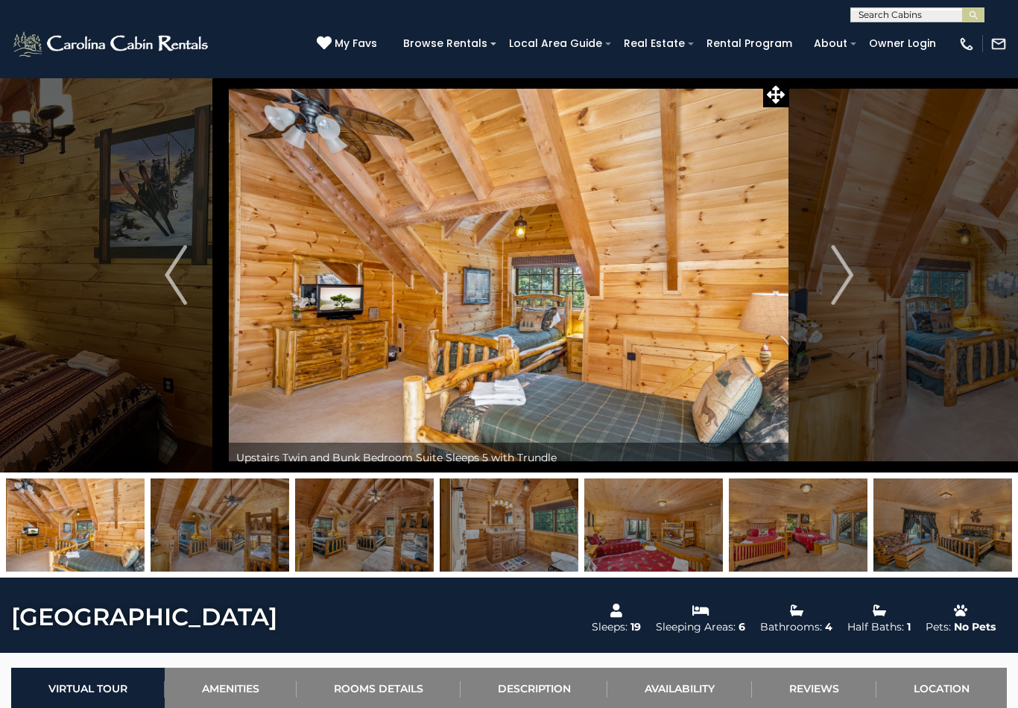
click at [844, 276] on img "Next" at bounding box center [842, 275] width 22 height 60
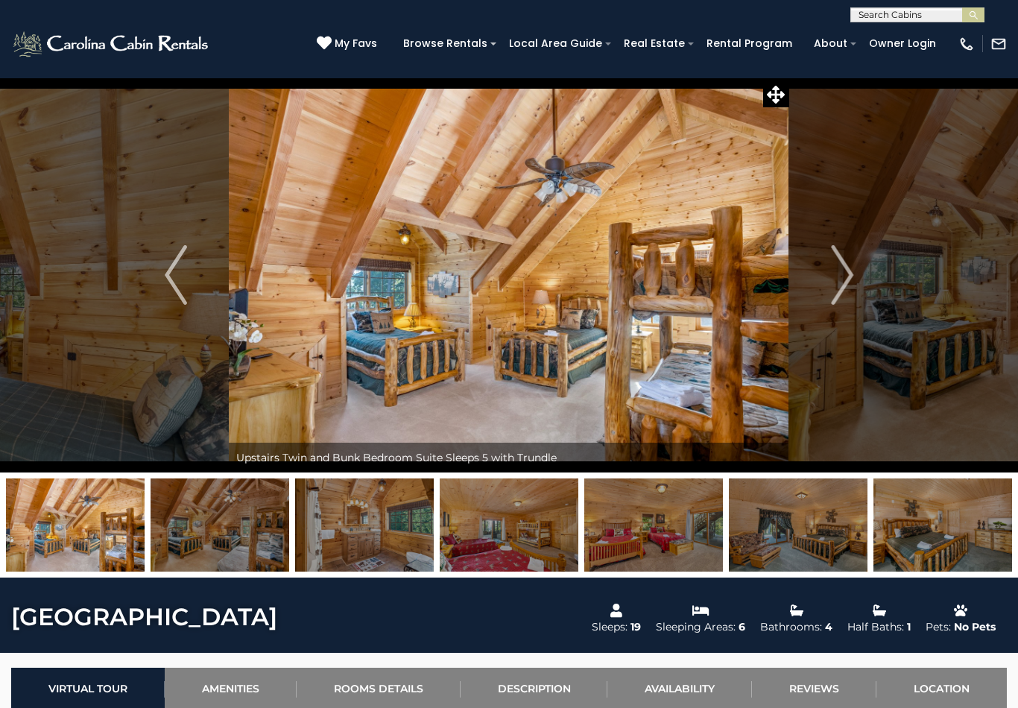
click at [844, 276] on img "Next" at bounding box center [842, 275] width 22 height 60
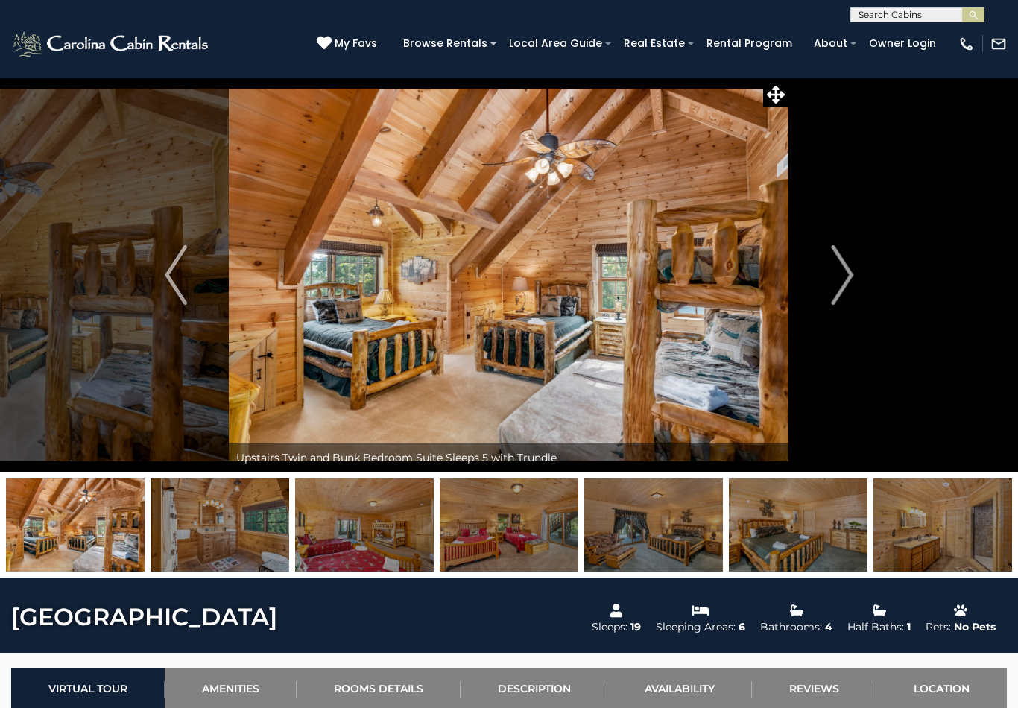
click at [840, 271] on img "Next" at bounding box center [842, 275] width 22 height 60
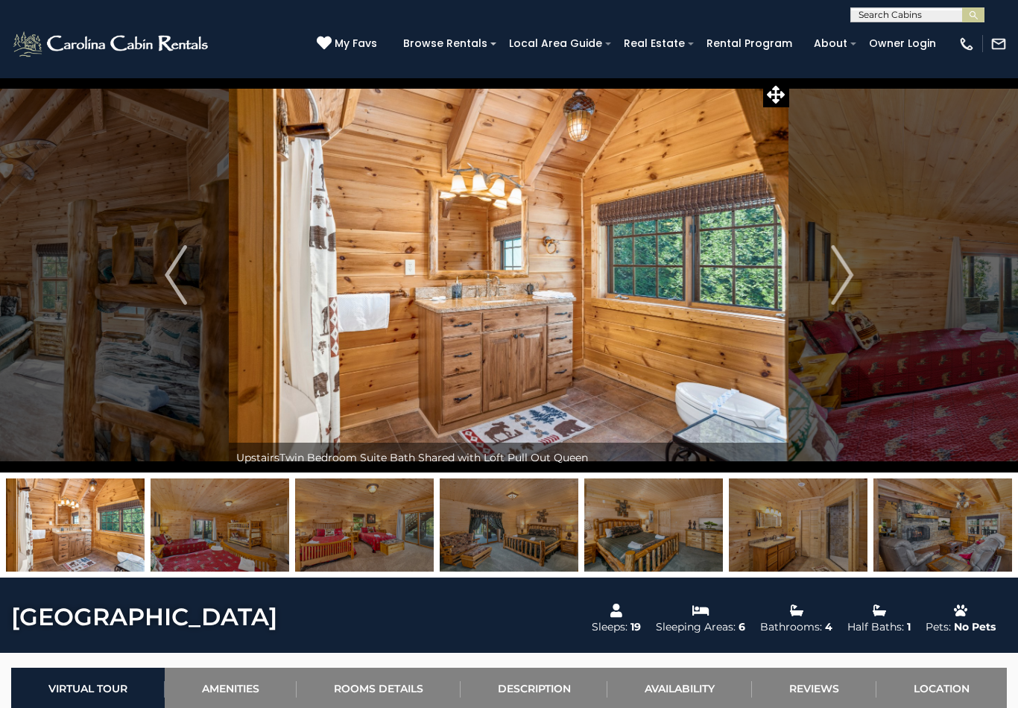
click at [837, 276] on img "Next" at bounding box center [842, 275] width 22 height 60
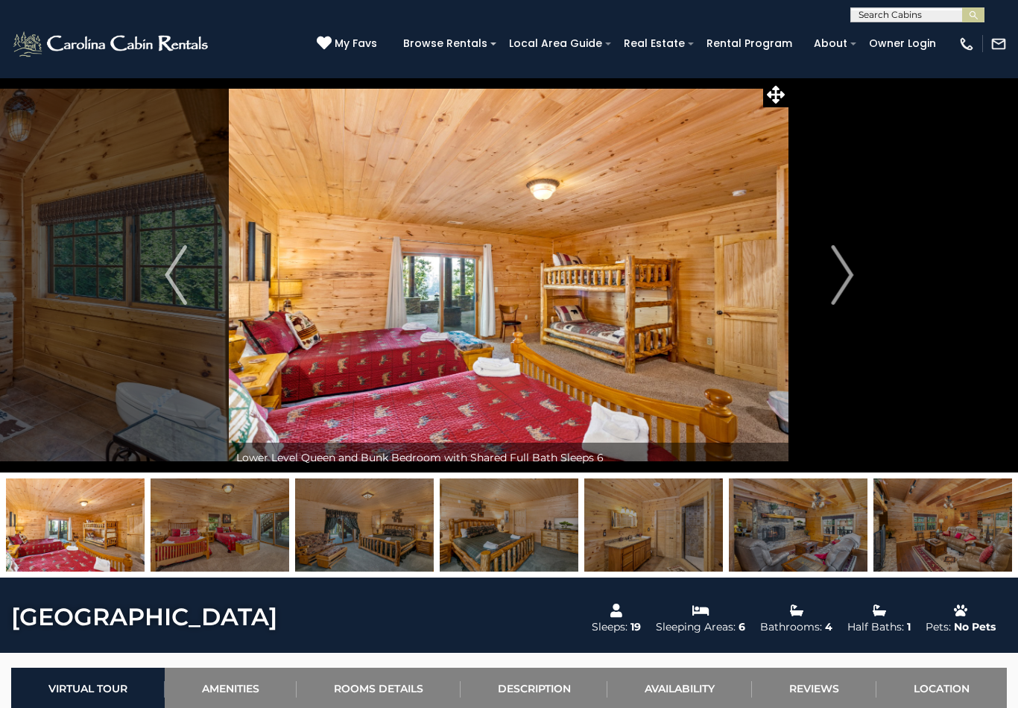
click at [844, 270] on img "Next" at bounding box center [842, 275] width 22 height 60
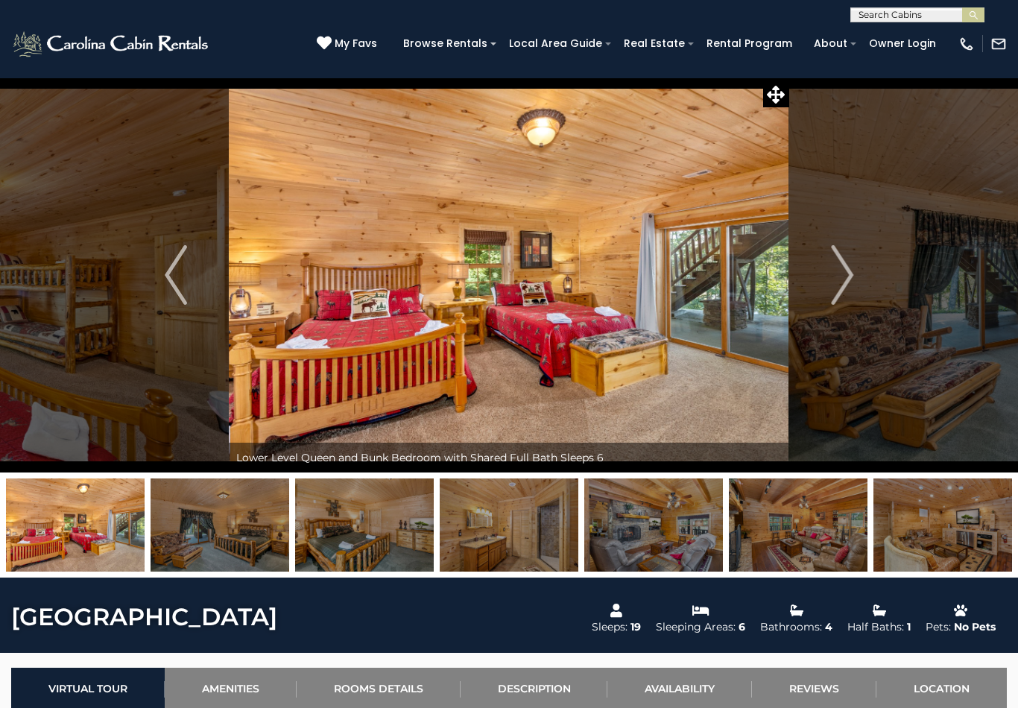
click at [841, 277] on img "Next" at bounding box center [842, 275] width 22 height 60
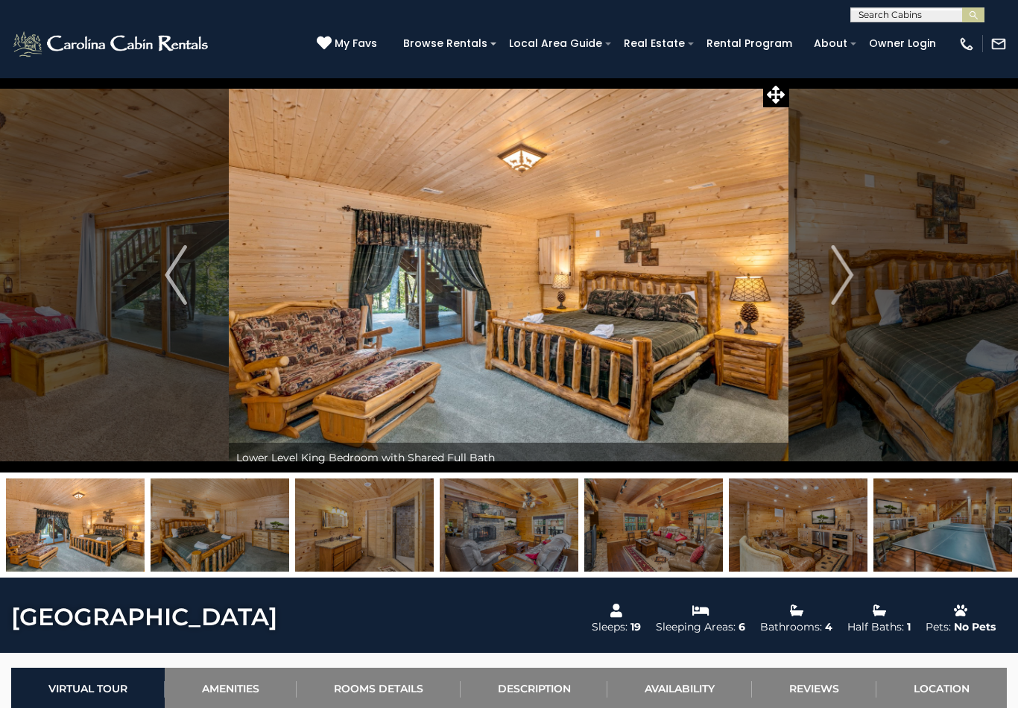
click at [835, 278] on img "Next" at bounding box center [842, 275] width 22 height 60
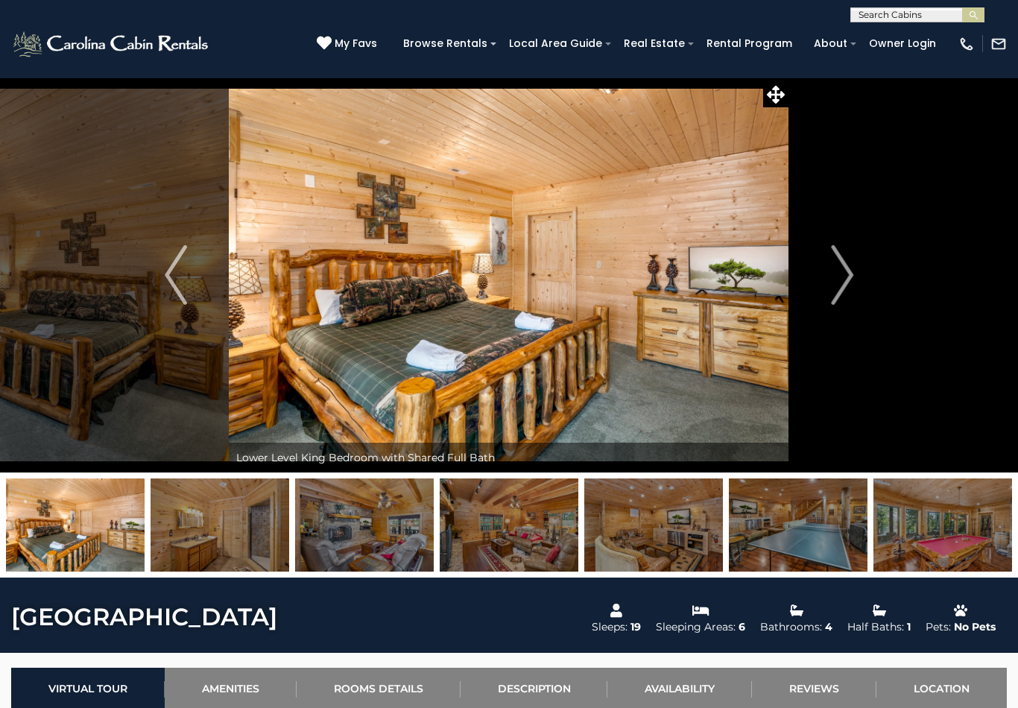
click at [840, 282] on img "Next" at bounding box center [842, 275] width 22 height 60
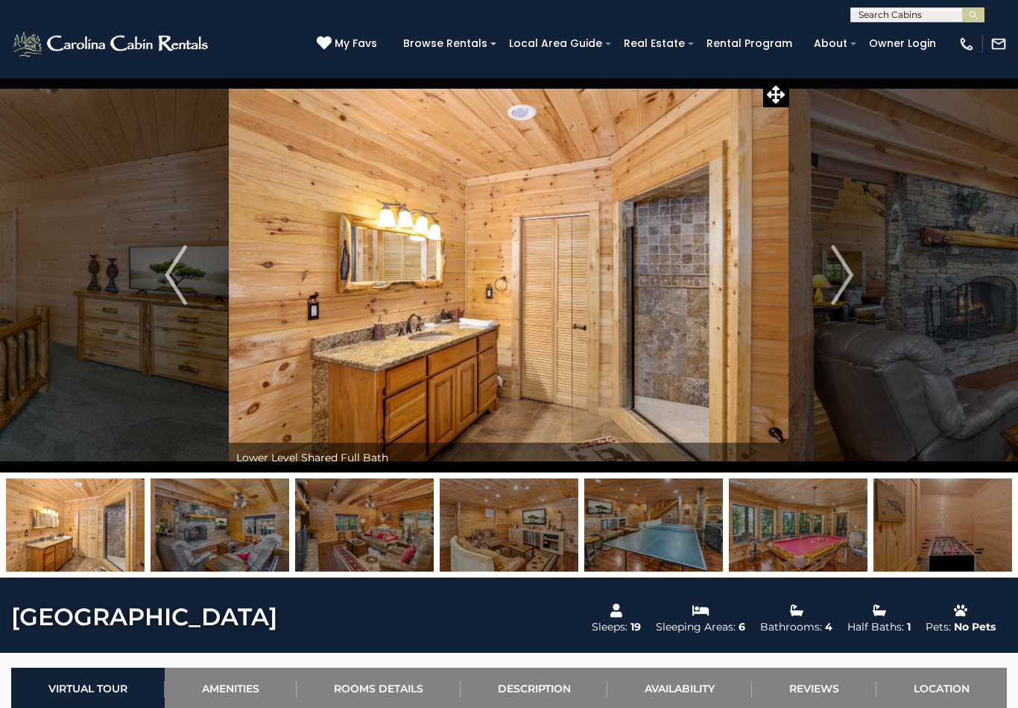
click at [843, 277] on img "Next" at bounding box center [842, 275] width 22 height 60
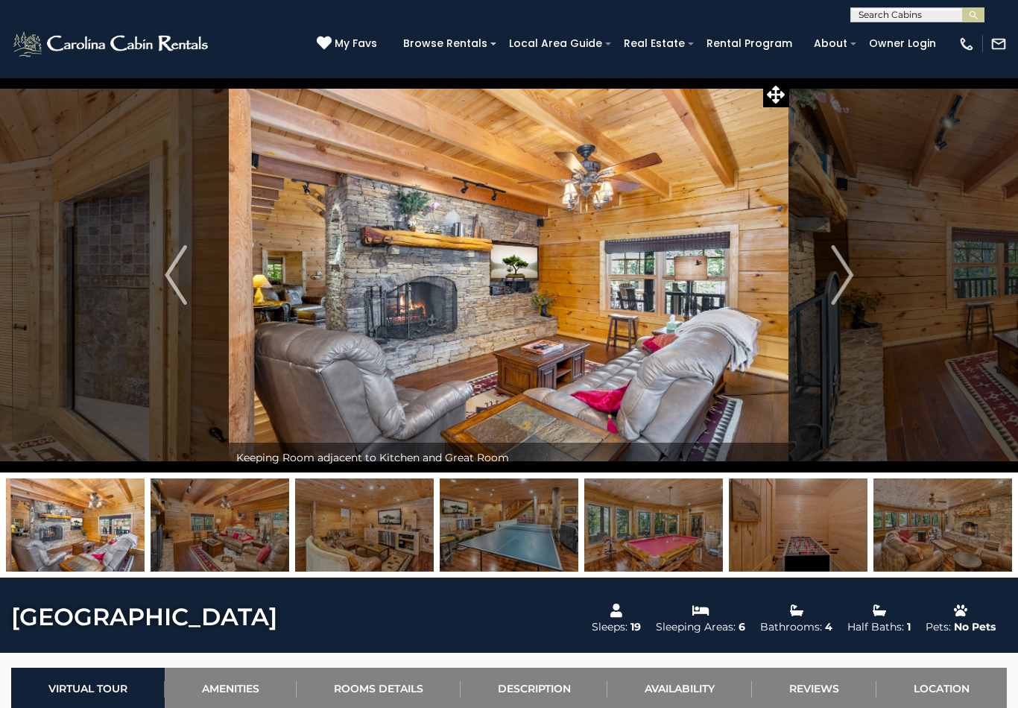
click at [847, 282] on img "Next" at bounding box center [842, 275] width 22 height 60
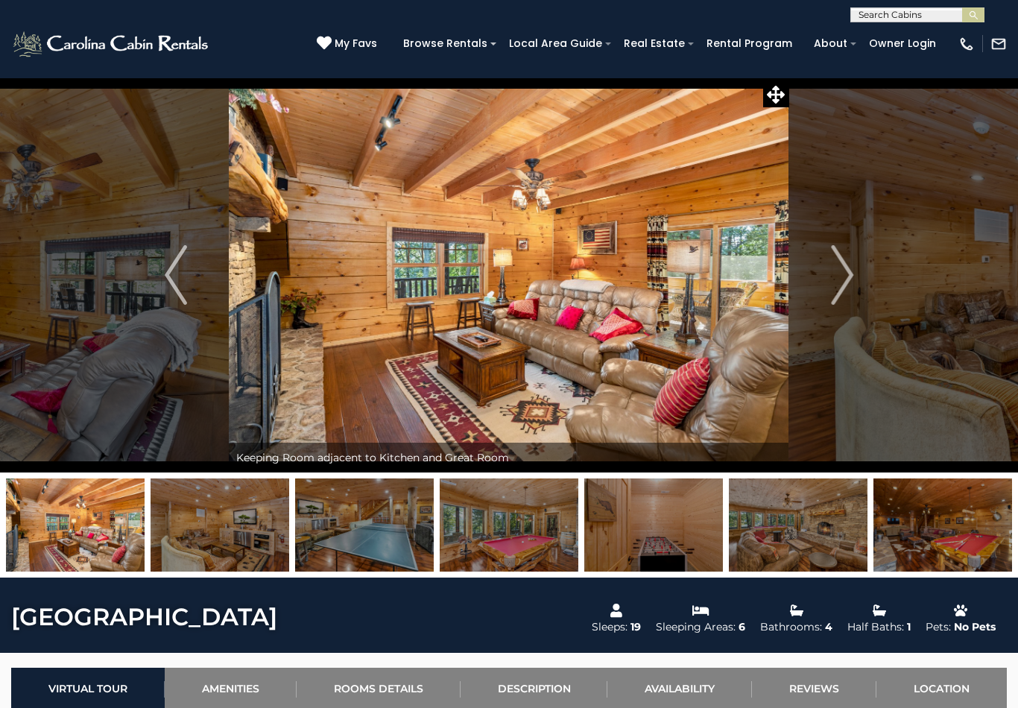
click at [839, 273] on img "Next" at bounding box center [842, 275] width 22 height 60
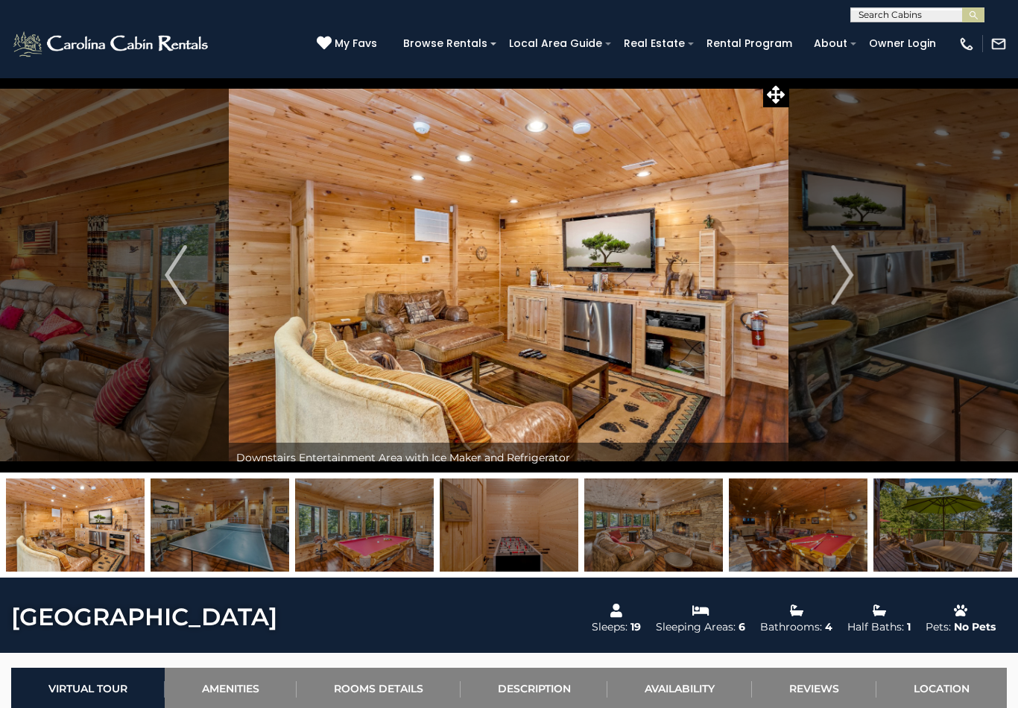
click at [832, 277] on img "Next" at bounding box center [842, 275] width 22 height 60
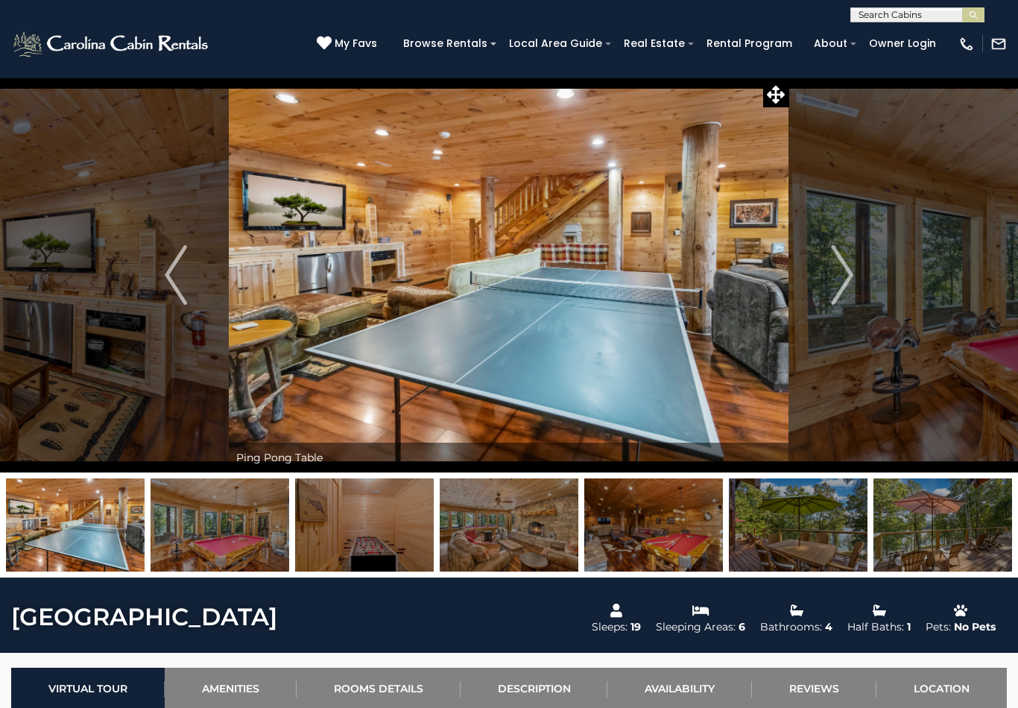
click at [838, 275] on img "Next" at bounding box center [842, 275] width 22 height 60
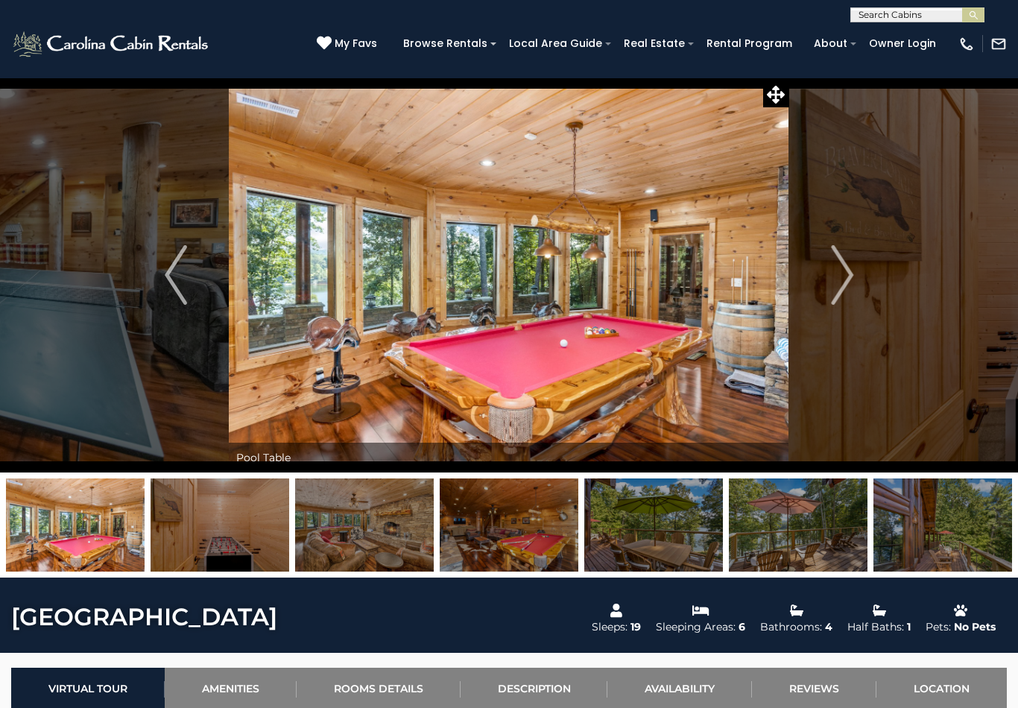
click at [837, 273] on img "Next" at bounding box center [842, 275] width 22 height 60
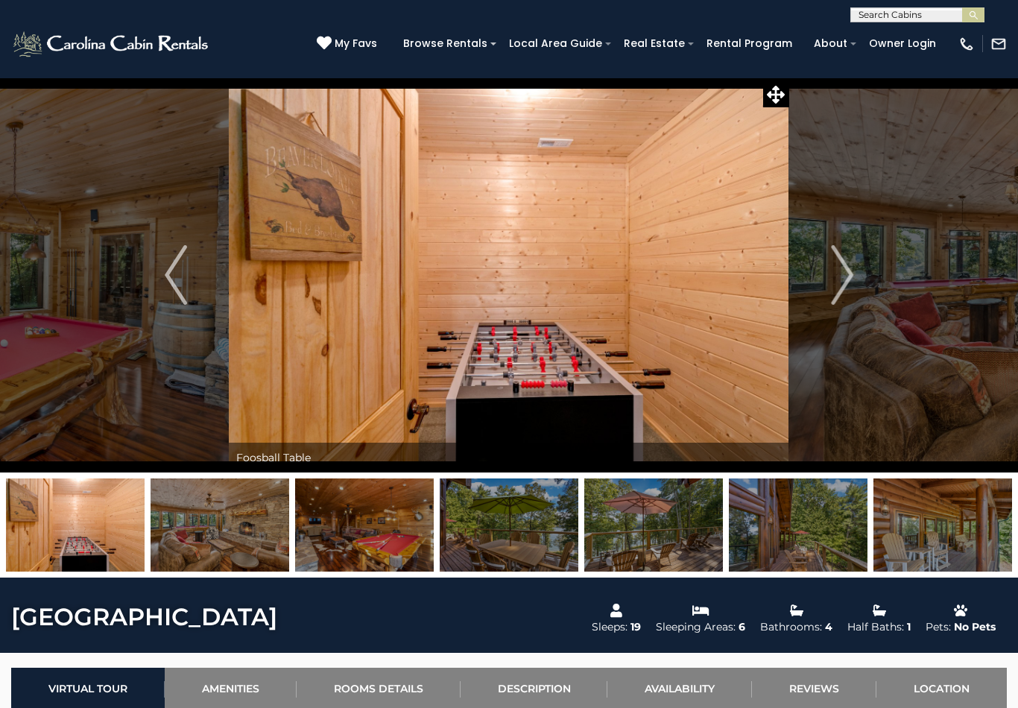
click at [841, 271] on img "Next" at bounding box center [842, 275] width 22 height 60
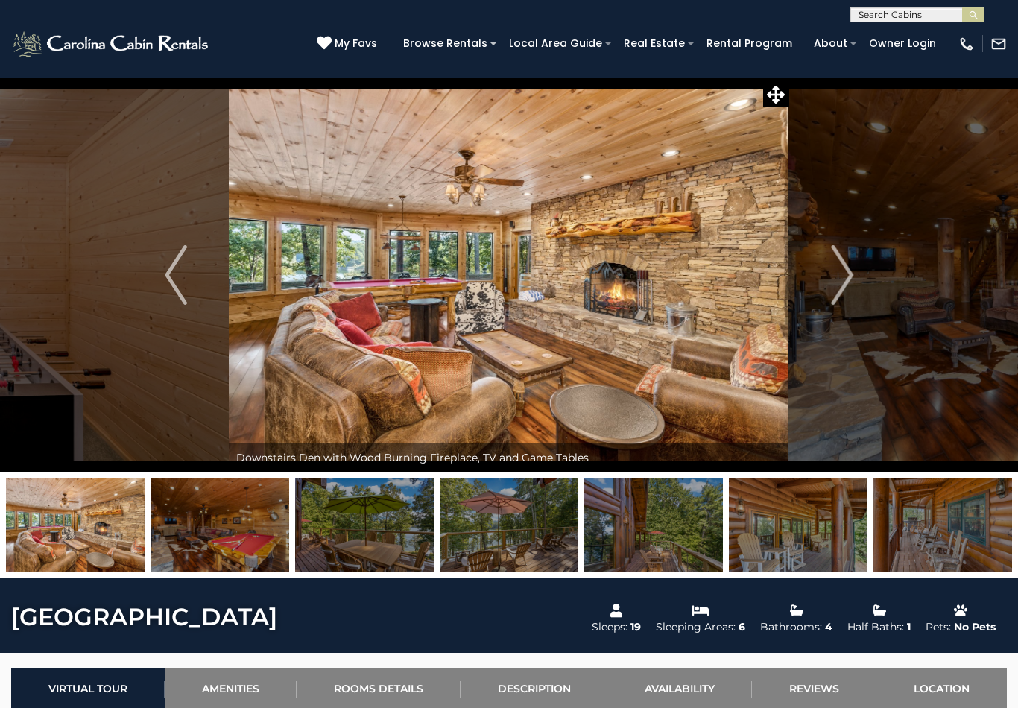
click at [840, 272] on img "Next" at bounding box center [842, 275] width 22 height 60
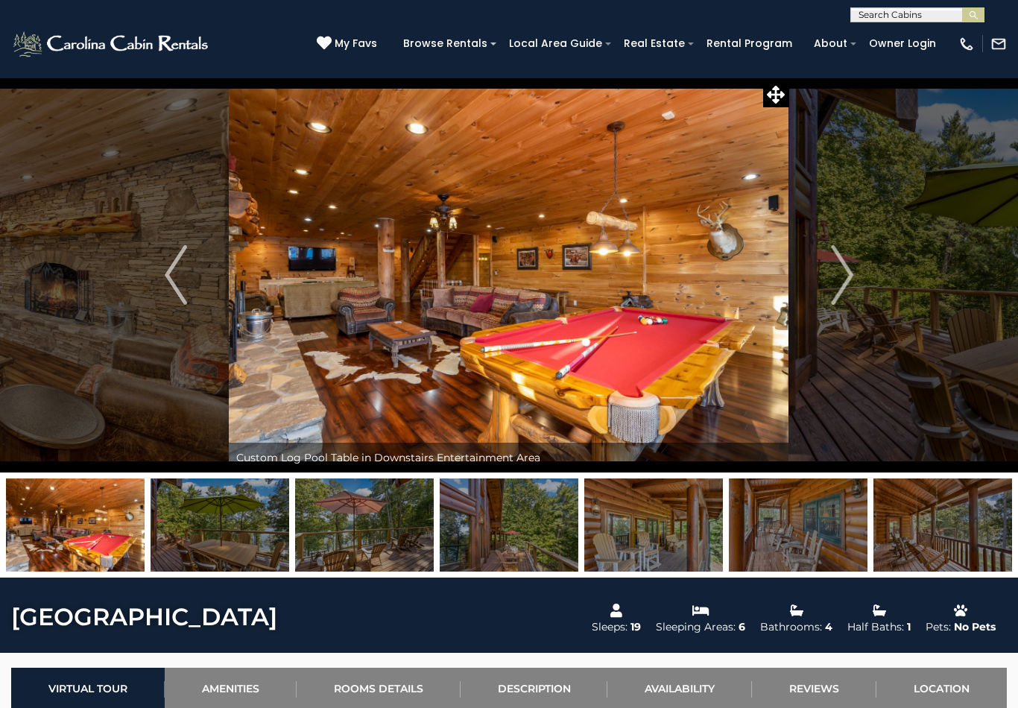
click at [837, 274] on img "Next" at bounding box center [842, 275] width 22 height 60
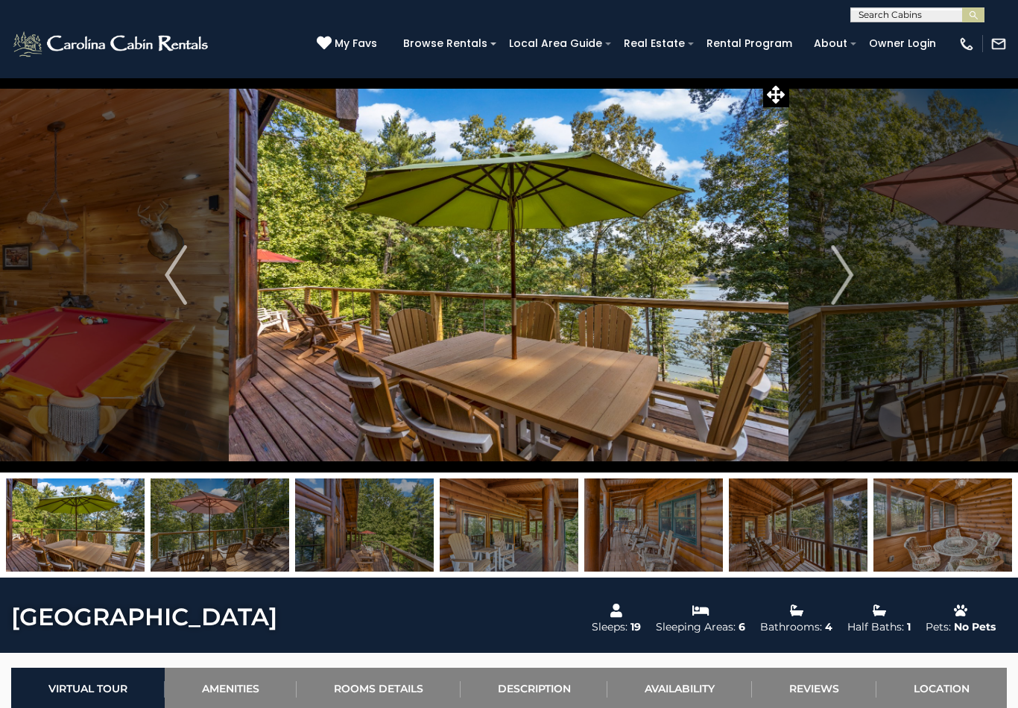
click at [841, 271] on img "Next" at bounding box center [842, 275] width 22 height 60
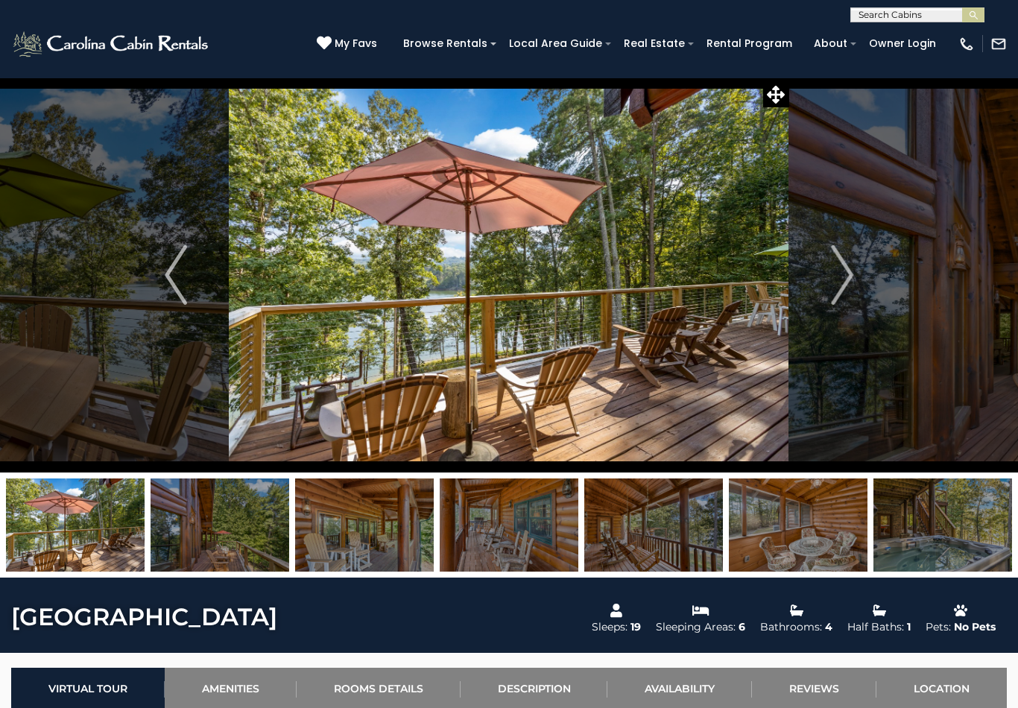
click at [838, 266] on img "Next" at bounding box center [842, 275] width 22 height 60
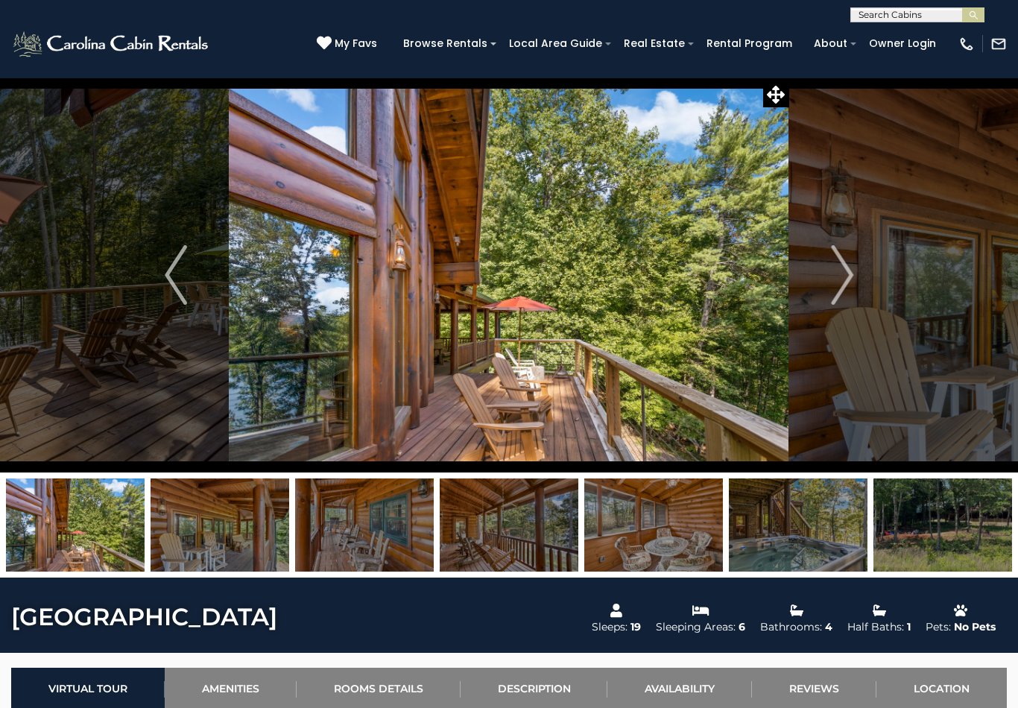
click at [835, 271] on img "Next" at bounding box center [842, 275] width 22 height 60
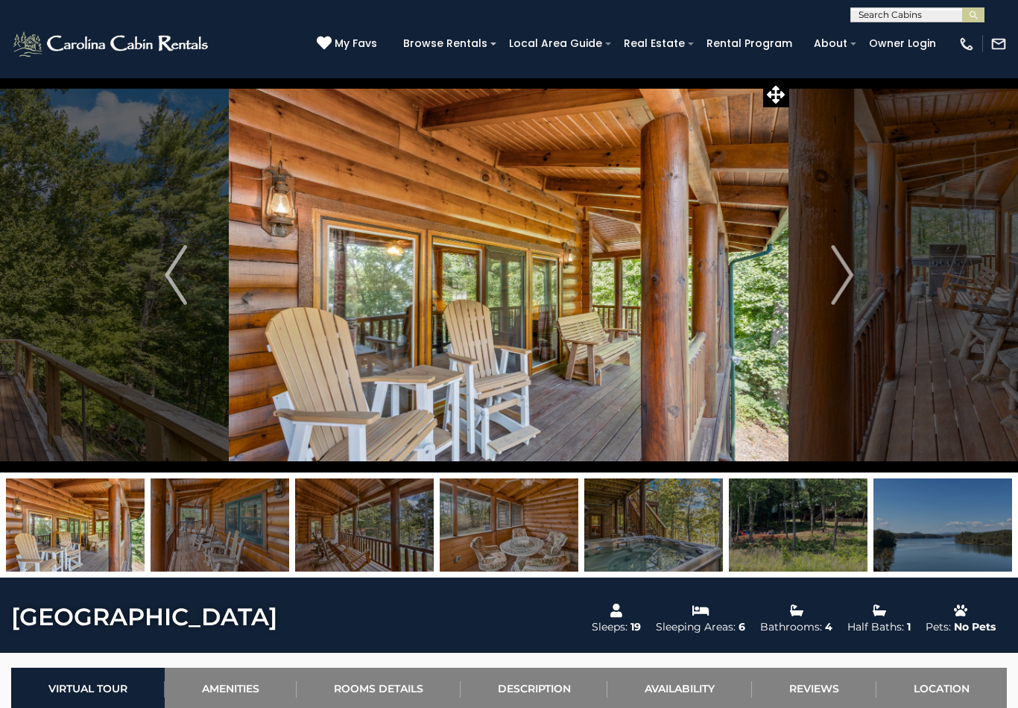
click at [833, 268] on img "Next" at bounding box center [842, 275] width 22 height 60
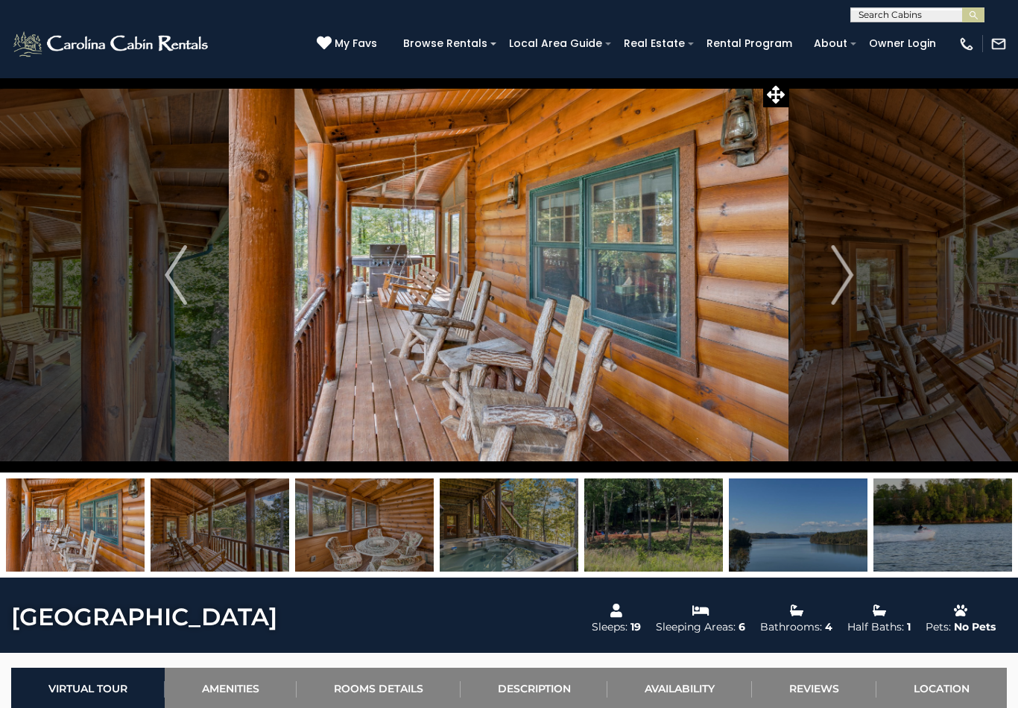
click at [844, 273] on img "Next" at bounding box center [842, 275] width 22 height 60
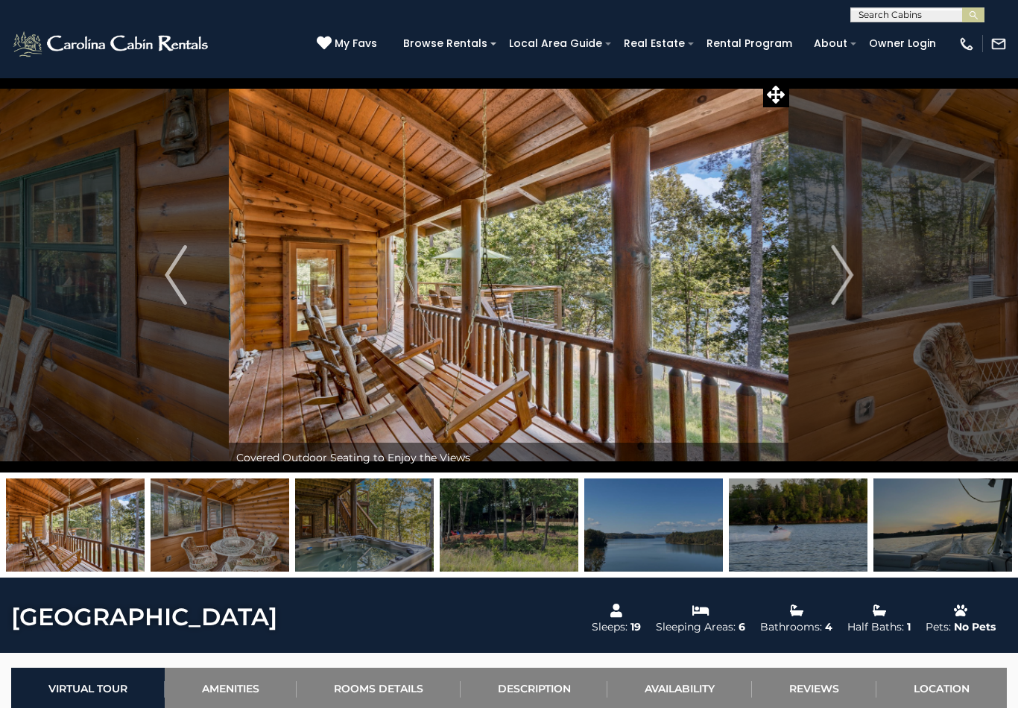
click at [847, 267] on img "Next" at bounding box center [842, 275] width 22 height 60
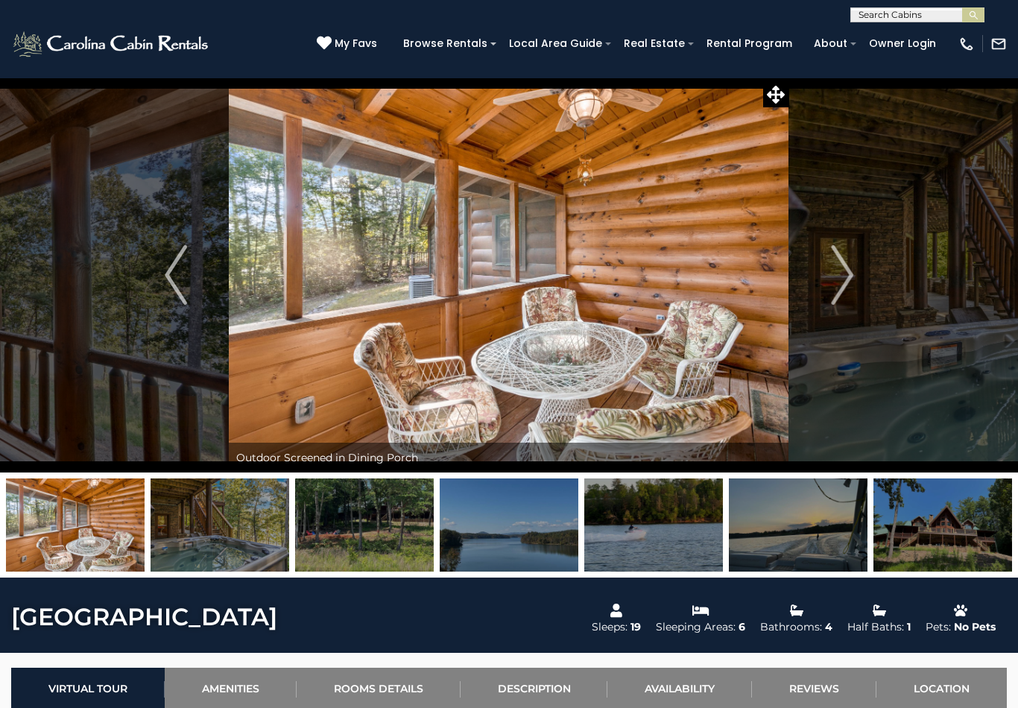
click at [840, 271] on img "Next" at bounding box center [842, 275] width 22 height 60
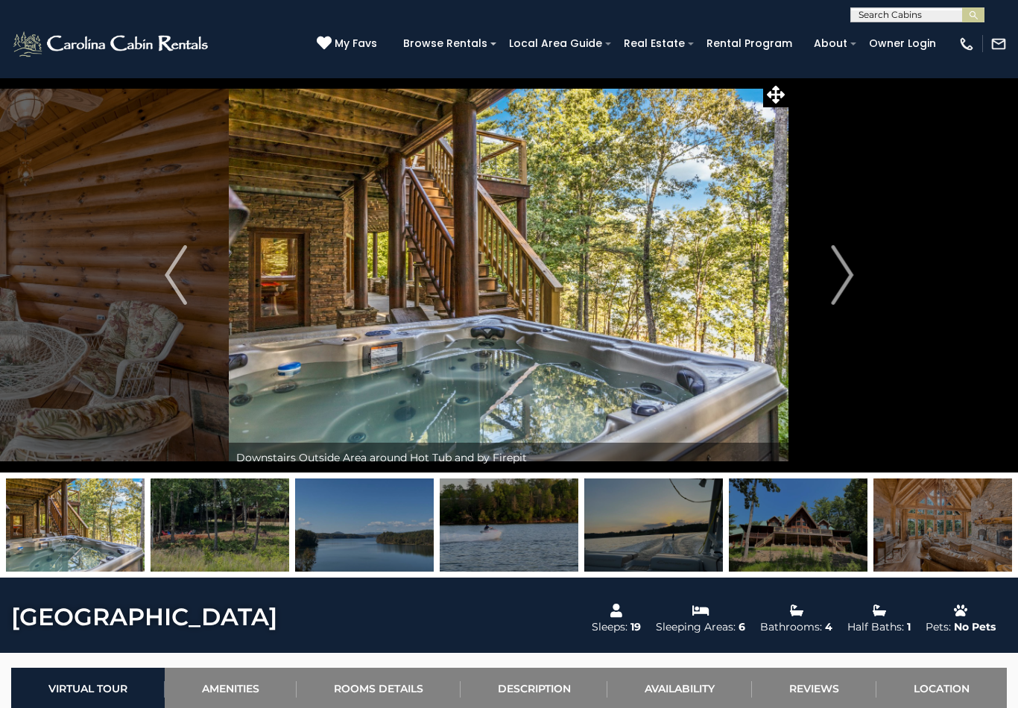
click at [841, 279] on img "Next" at bounding box center [842, 275] width 22 height 60
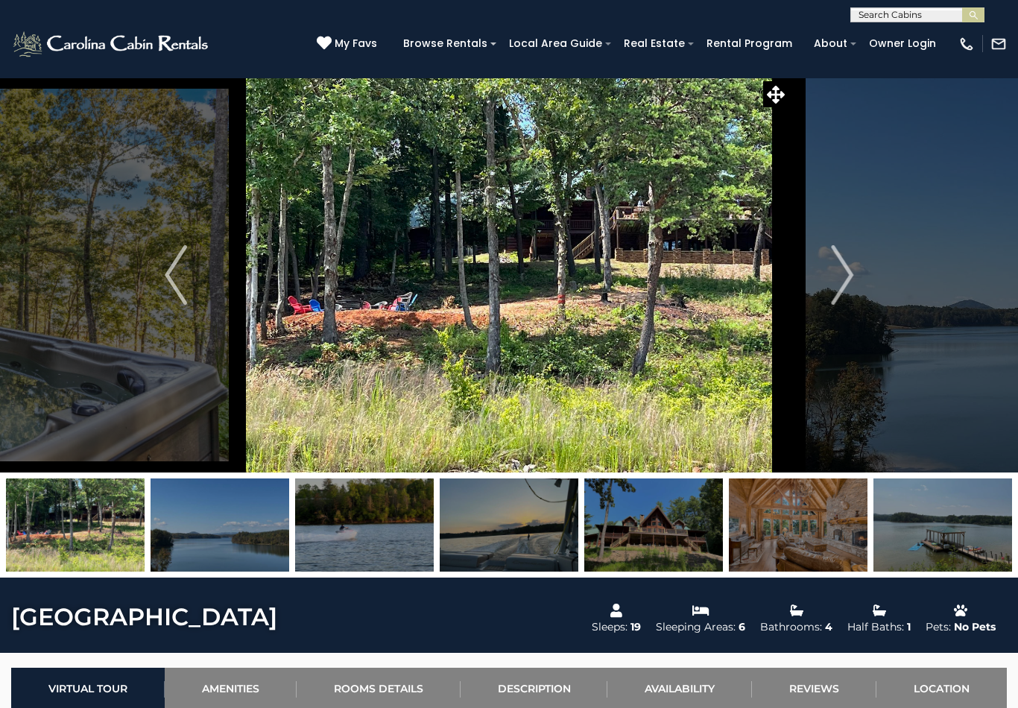
click at [834, 271] on img "Next" at bounding box center [842, 275] width 22 height 60
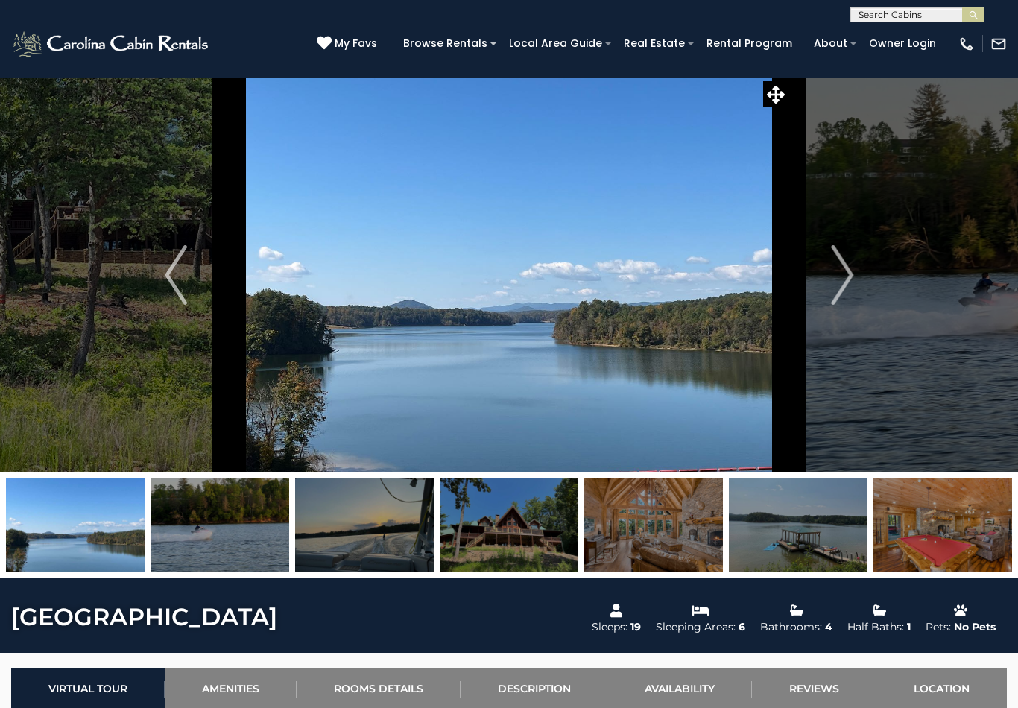
click at [832, 286] on img "Next" at bounding box center [842, 275] width 22 height 60
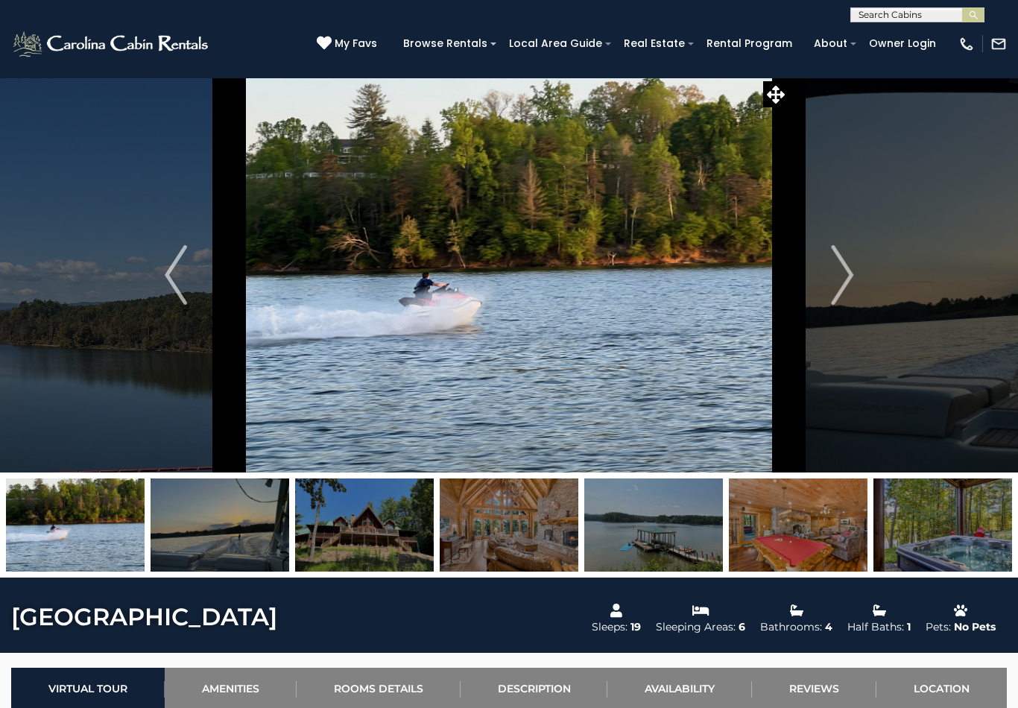
click at [843, 275] on img "Next" at bounding box center [842, 275] width 22 height 60
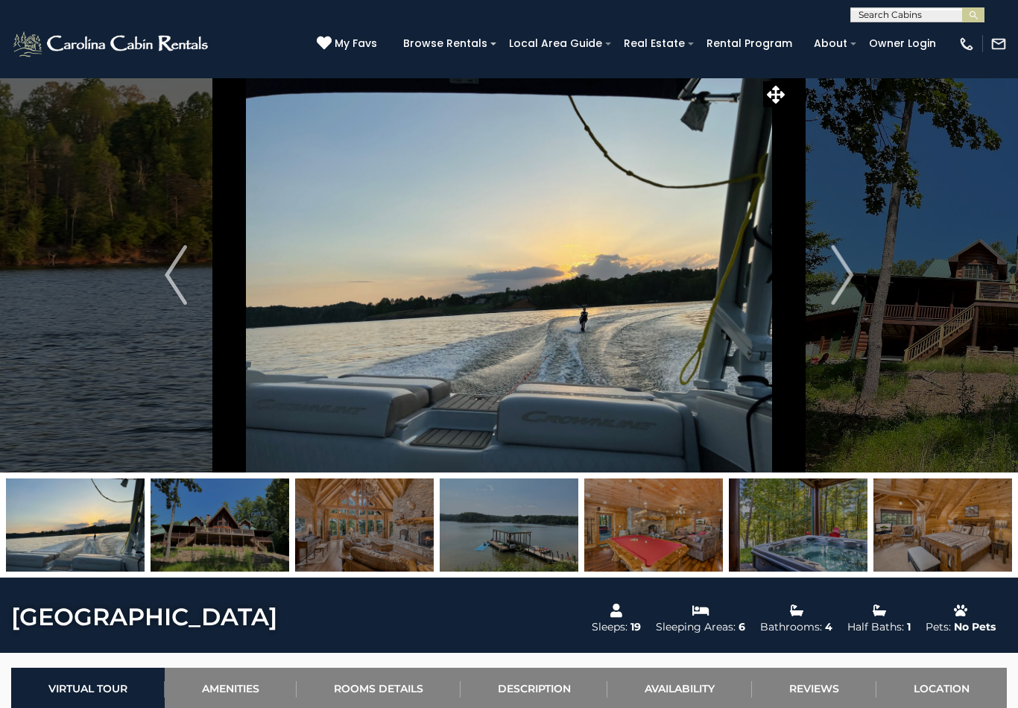
click at [838, 283] on img "Next" at bounding box center [842, 275] width 22 height 60
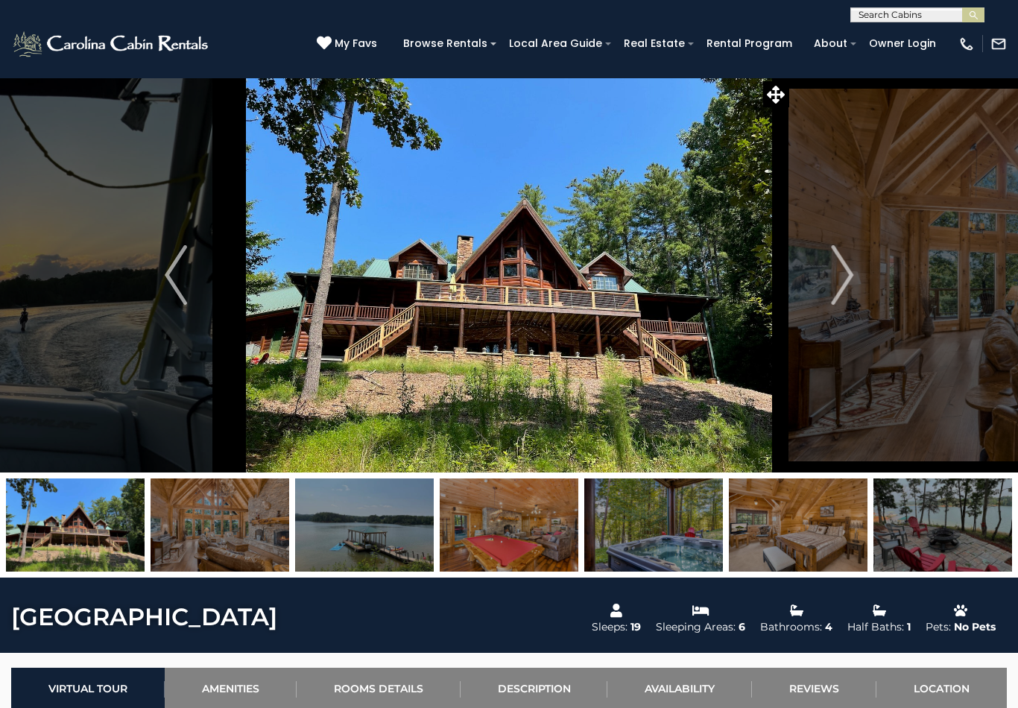
click at [830, 286] on button "Next" at bounding box center [842, 274] width 106 height 395
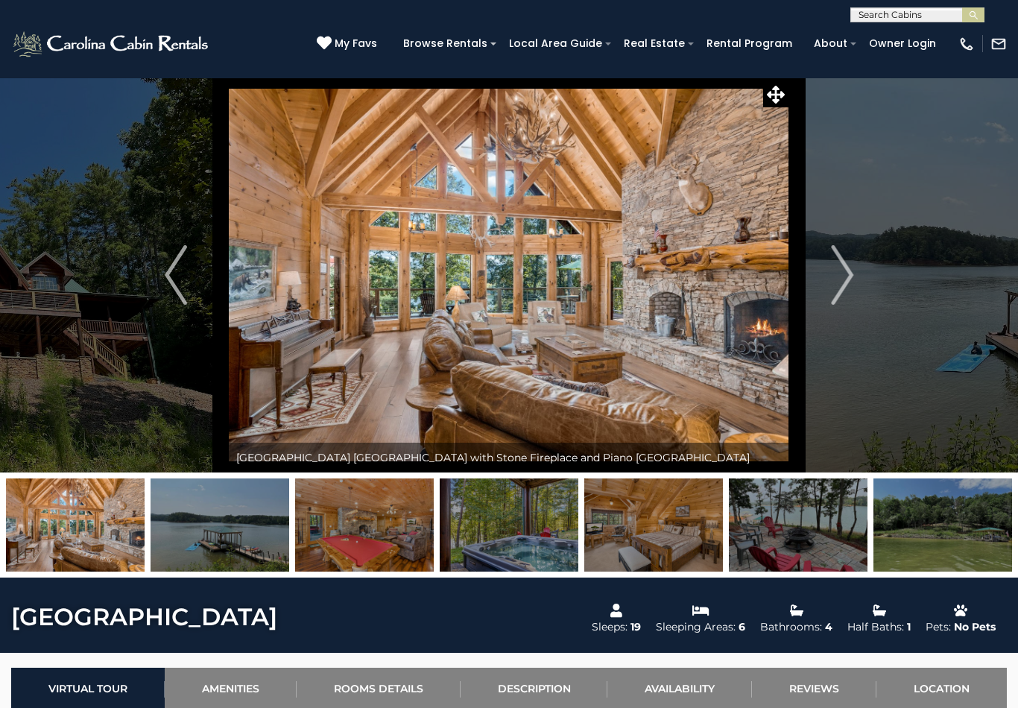
click at [840, 279] on img "Next" at bounding box center [842, 275] width 22 height 60
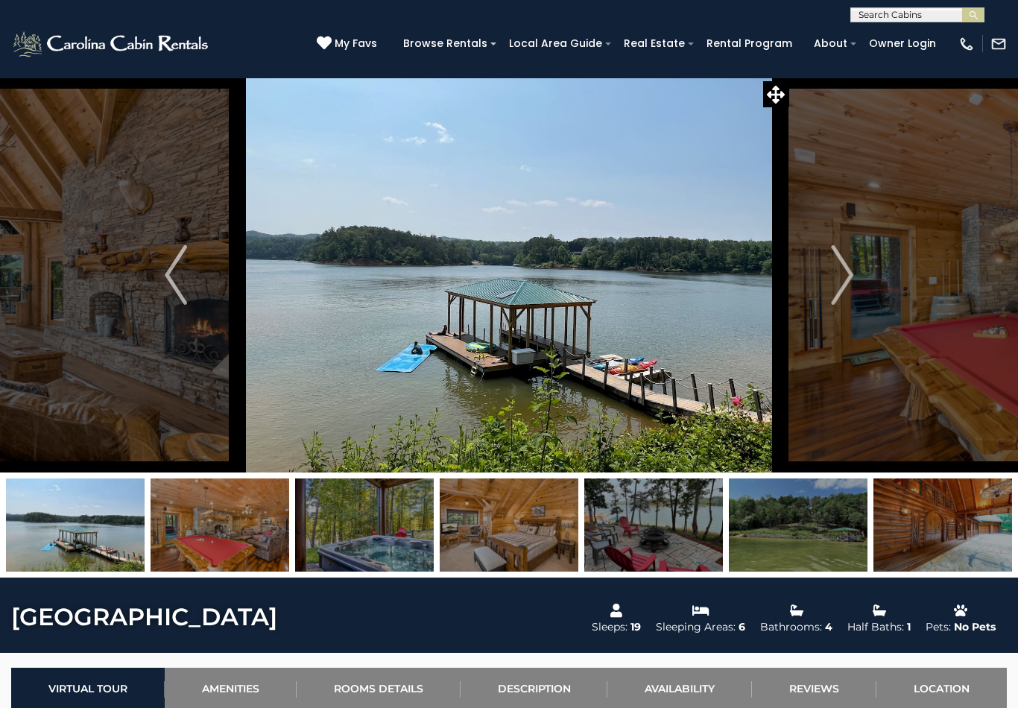
click at [834, 275] on img "Next" at bounding box center [842, 275] width 22 height 60
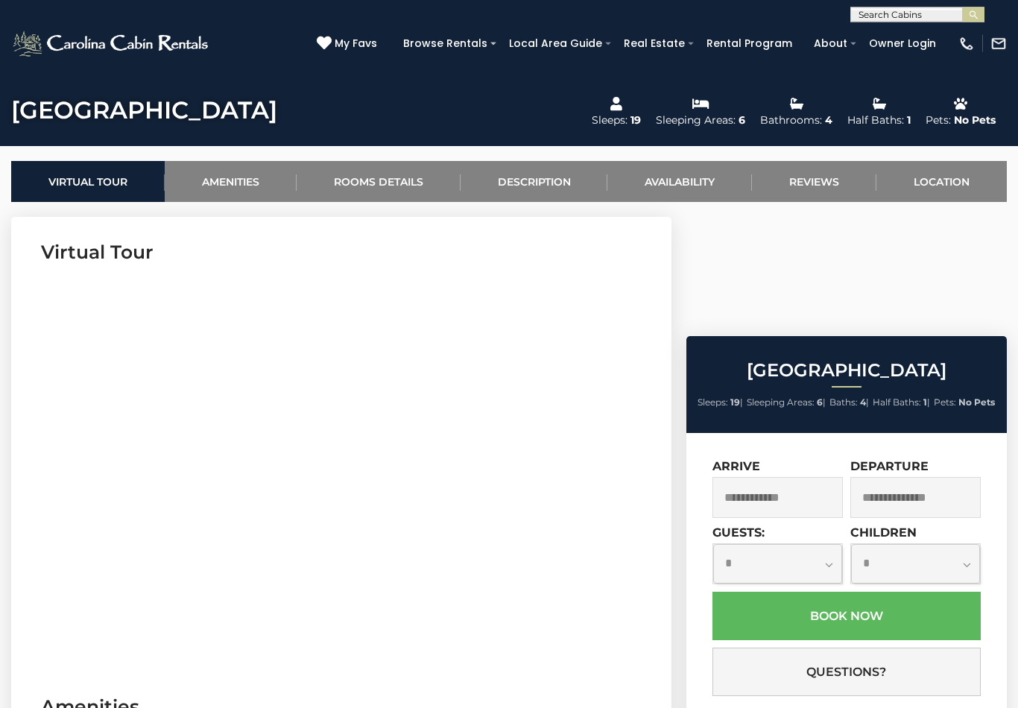
scroll to position [418, 0]
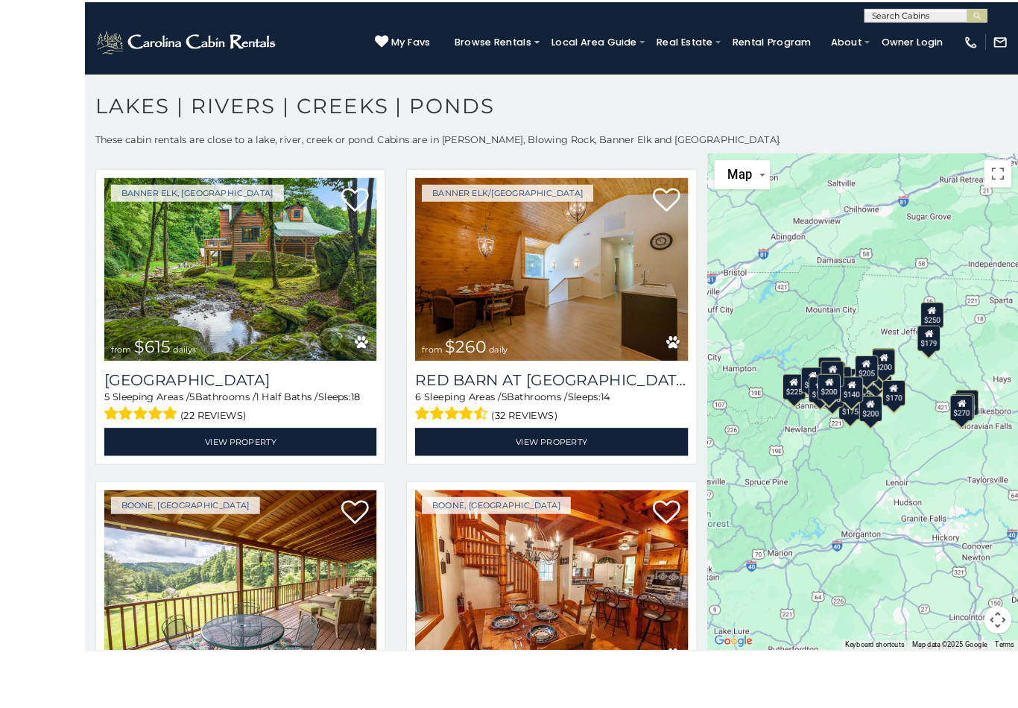
scroll to position [28, 0]
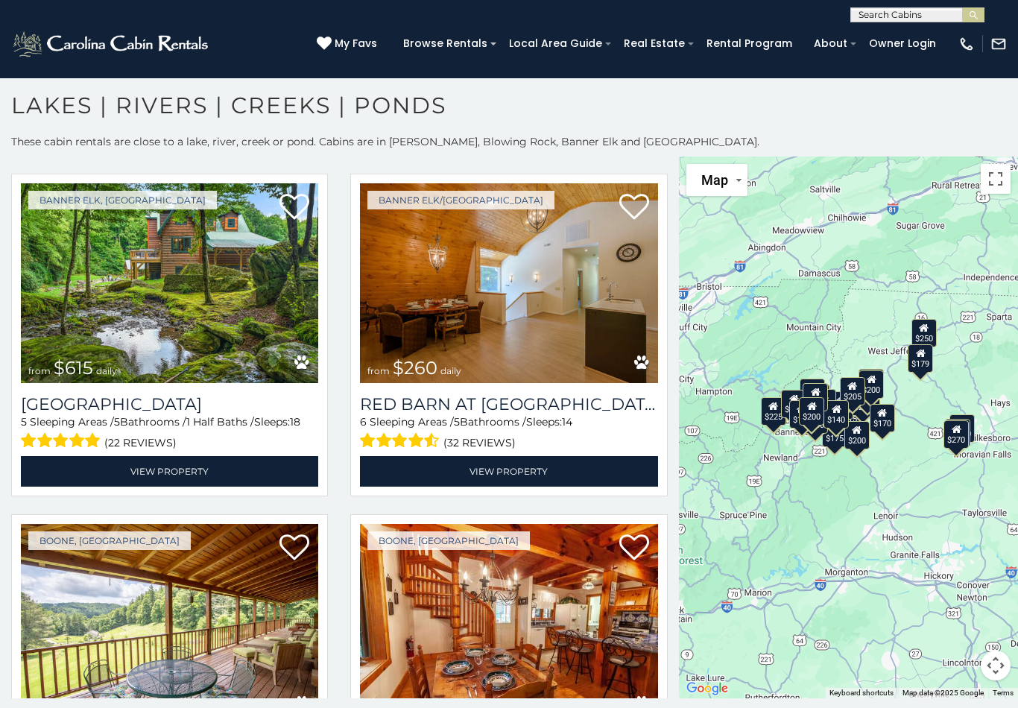
click at [181, 277] on img at bounding box center [169, 283] width 297 height 200
click at [170, 313] on img at bounding box center [169, 283] width 297 height 200
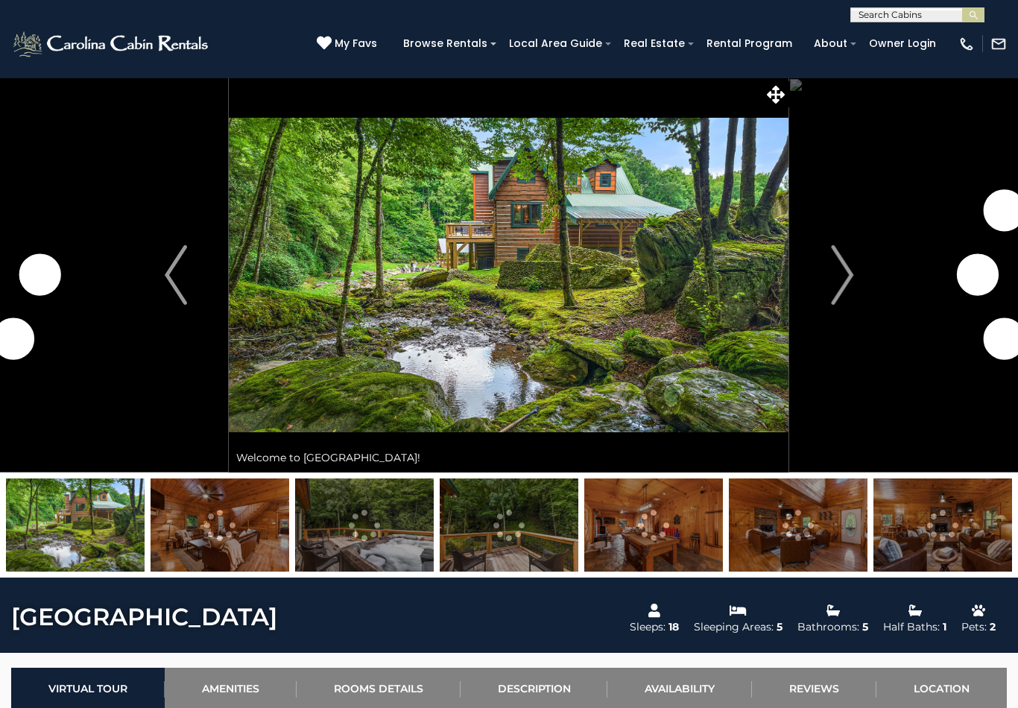
click at [844, 271] on img "Next" at bounding box center [842, 275] width 22 height 60
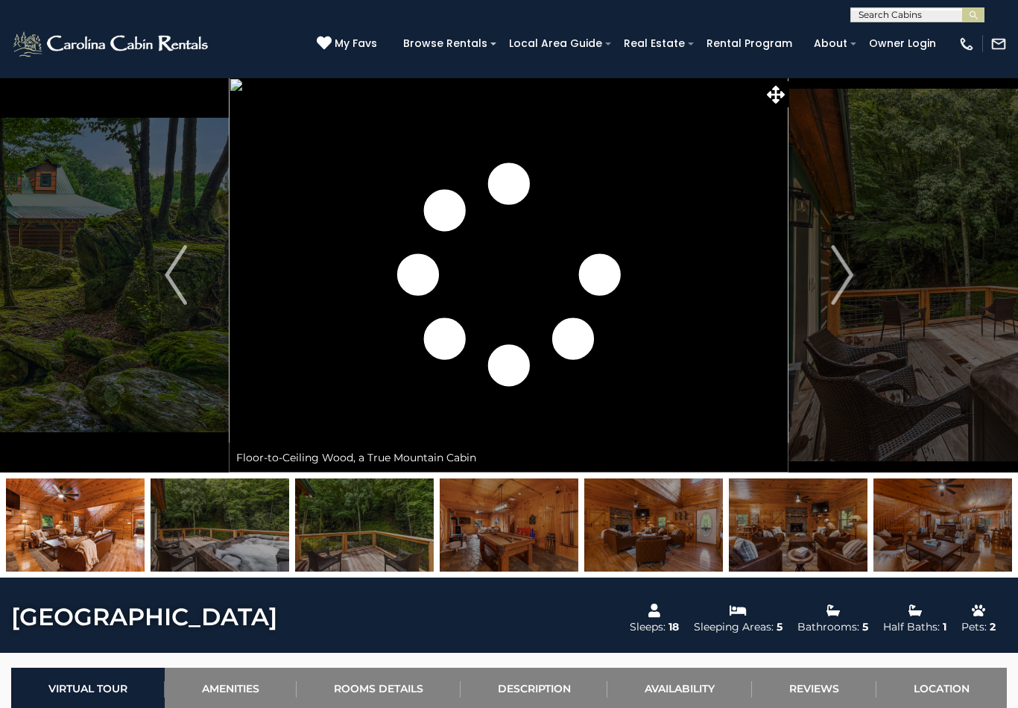
click at [846, 279] on img "Next" at bounding box center [842, 275] width 22 height 60
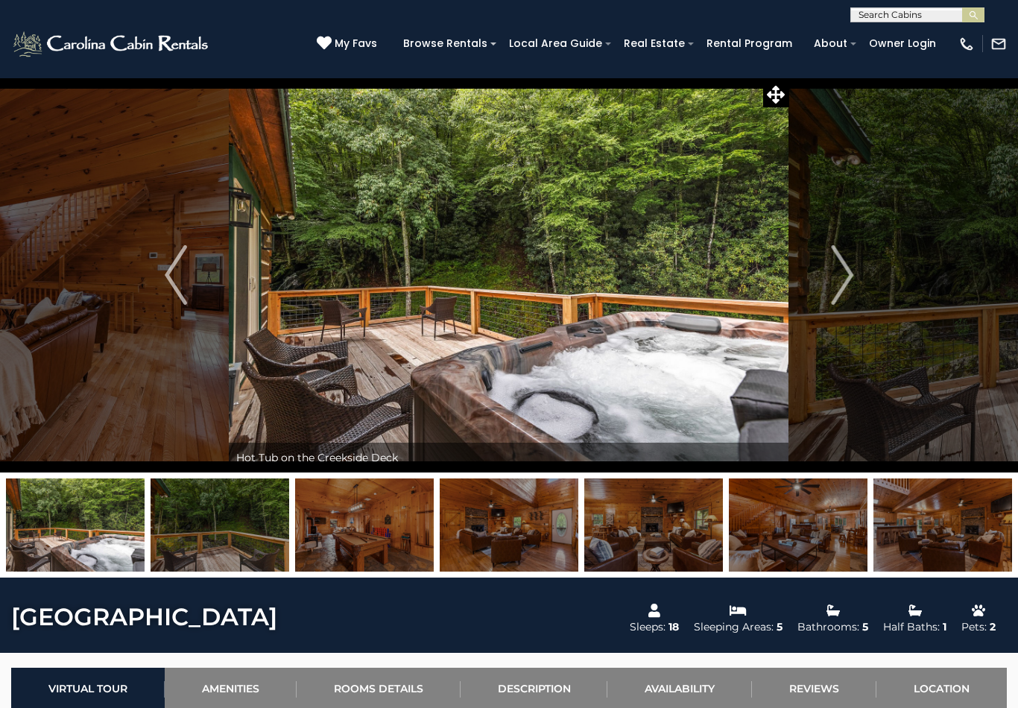
click at [832, 265] on img "Next" at bounding box center [842, 275] width 22 height 60
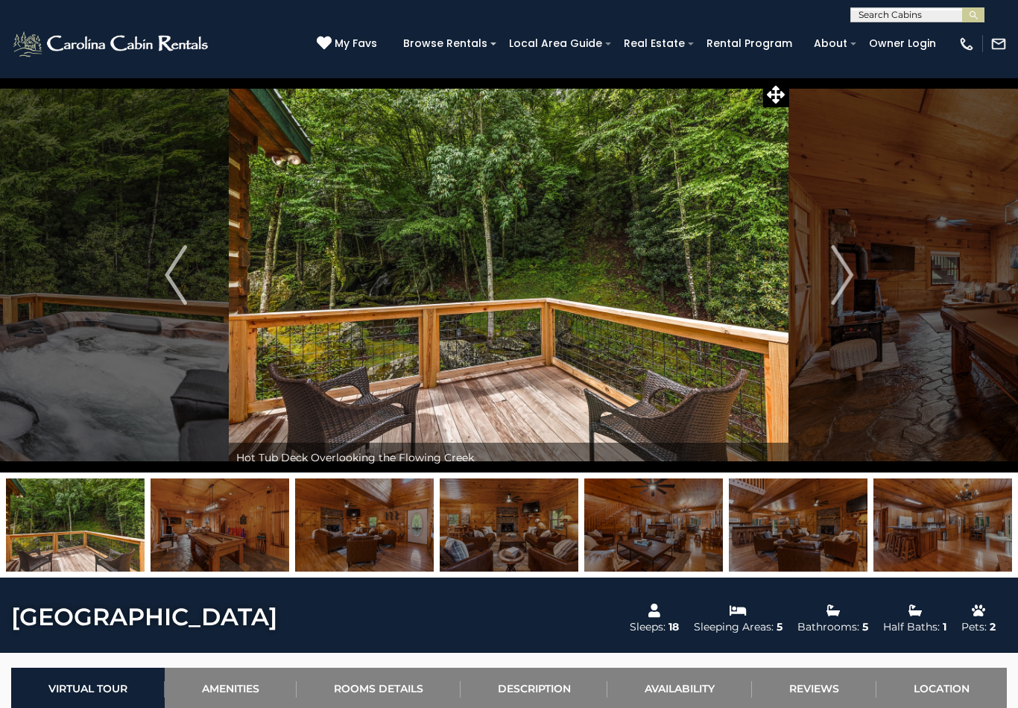
click at [840, 285] on img "Next" at bounding box center [842, 275] width 22 height 60
